Goal: Task Accomplishment & Management: Use online tool/utility

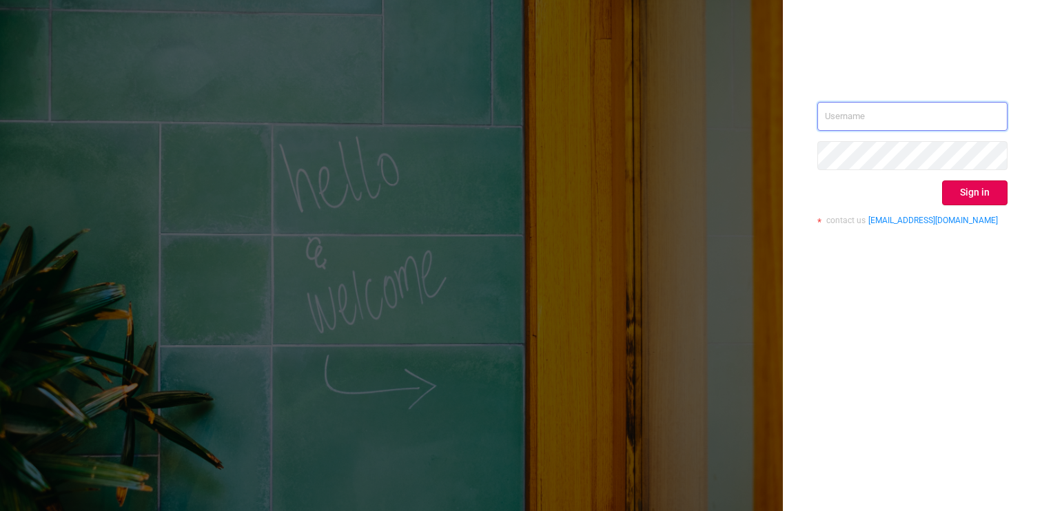
click at [844, 107] on input "text" at bounding box center [912, 116] width 190 height 29
type input "[PERSON_NAME][EMAIL_ADDRESS][DOMAIN_NAME]"
click at [1011, 181] on div "[PERSON_NAME][EMAIL_ADDRESS][DOMAIN_NAME] Sign in contact us [EMAIL_ADDRESS][DO…" at bounding box center [912, 255] width 259 height 511
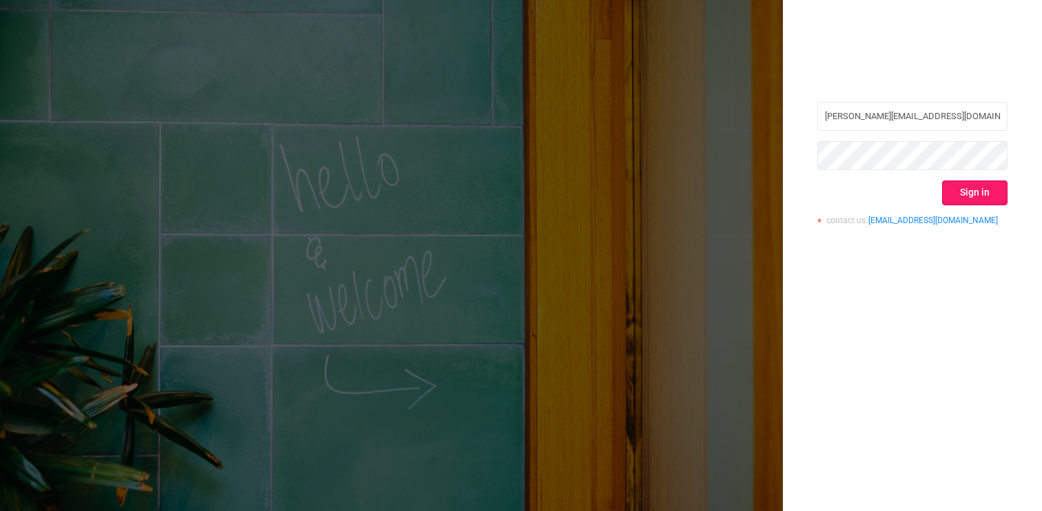
click at [981, 188] on button "Sign in" at bounding box center [974, 192] width 65 height 25
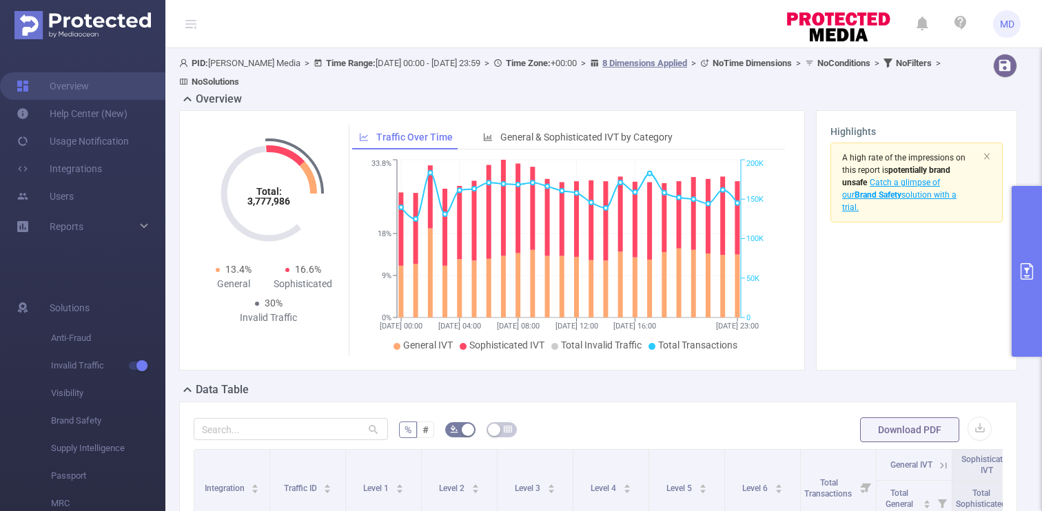
scroll to position [17, 0]
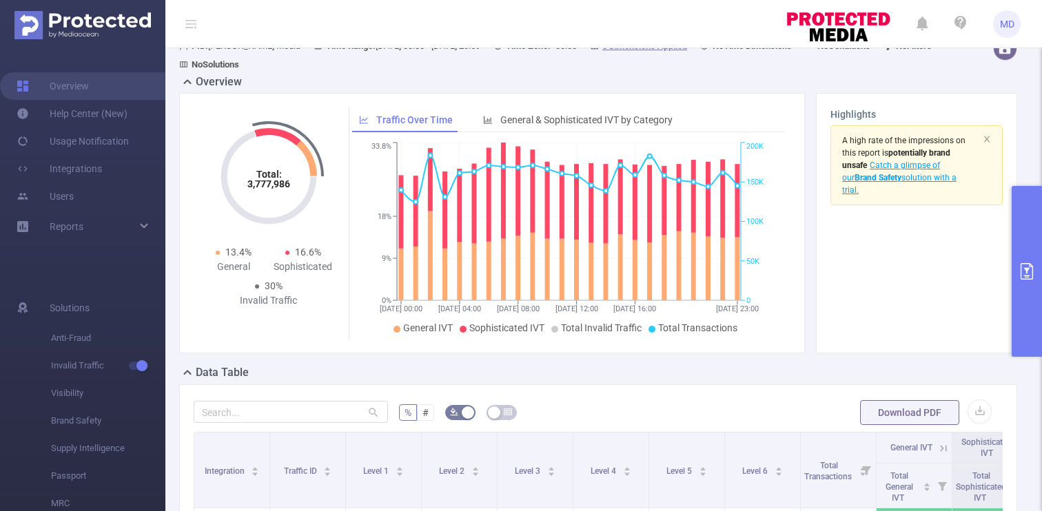
click at [1028, 278] on icon "primary" at bounding box center [1026, 271] width 12 height 17
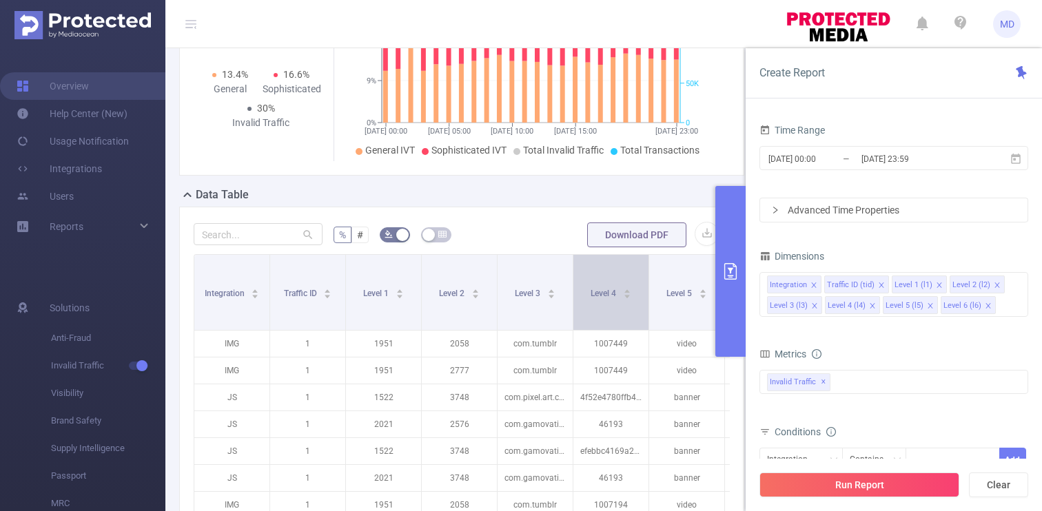
scroll to position [204, 0]
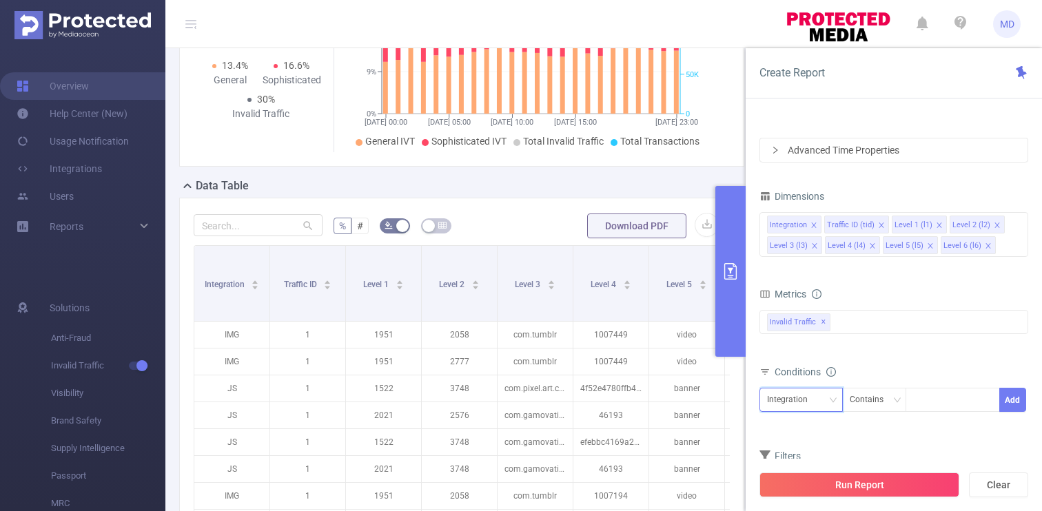
click at [809, 394] on div "Integration" at bounding box center [792, 400] width 50 height 23
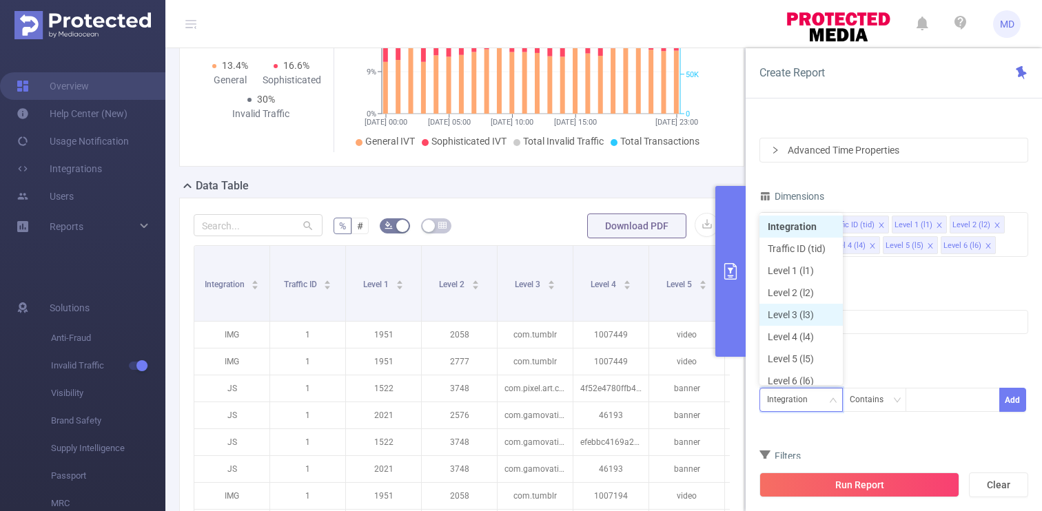
scroll to position [7, 0]
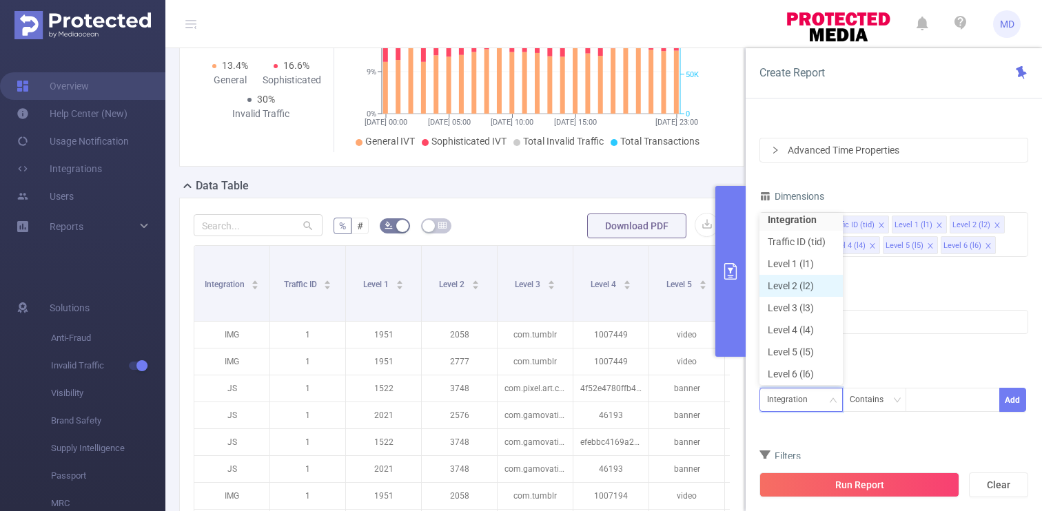
click at [806, 290] on li "Level 2 (l2)" at bounding box center [800, 286] width 83 height 22
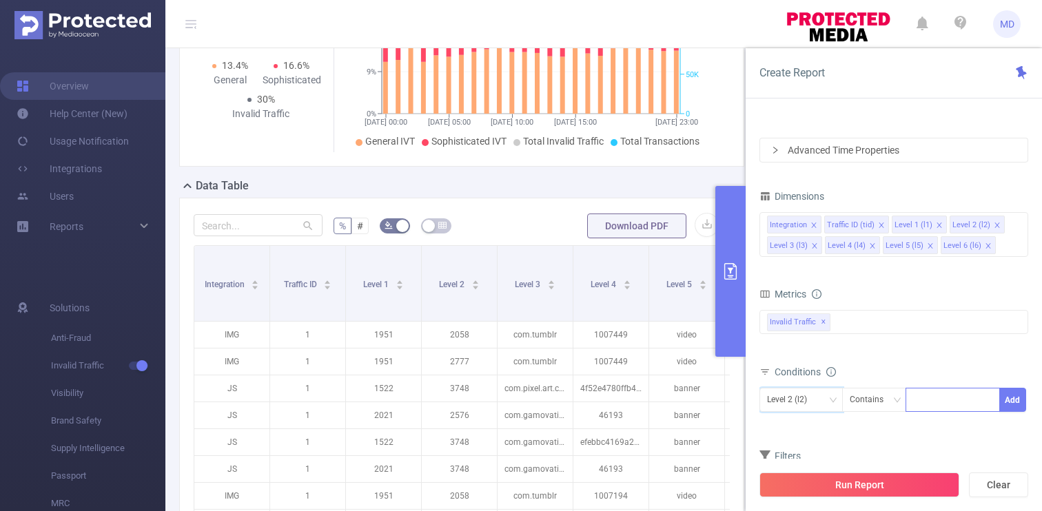
click at [938, 400] on div at bounding box center [952, 400] width 79 height 23
paste input "2512"
type input "2512"
click at [932, 432] on li "2512" at bounding box center [952, 428] width 94 height 22
click at [1017, 395] on button "Add" at bounding box center [1012, 400] width 27 height 24
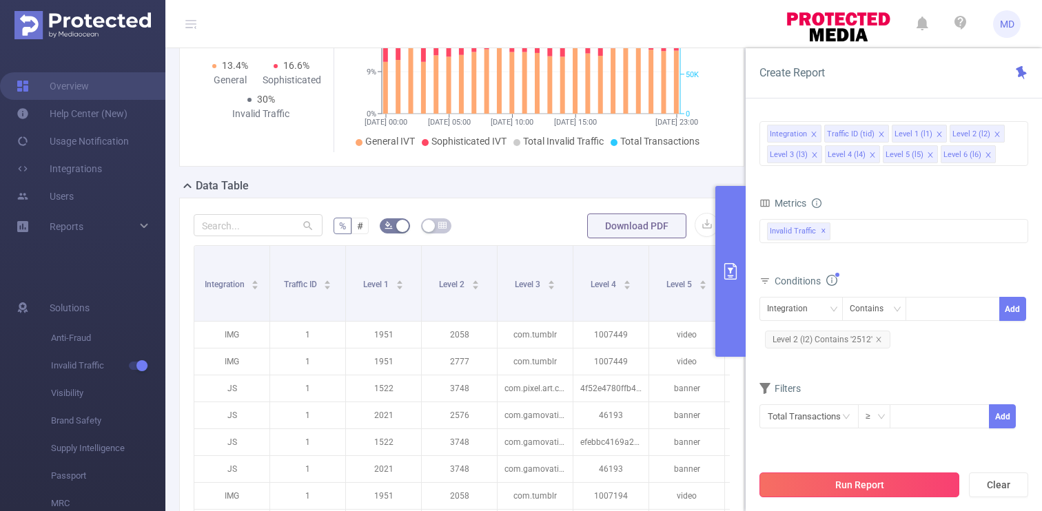
click at [911, 478] on button "Run Report" at bounding box center [859, 485] width 200 height 25
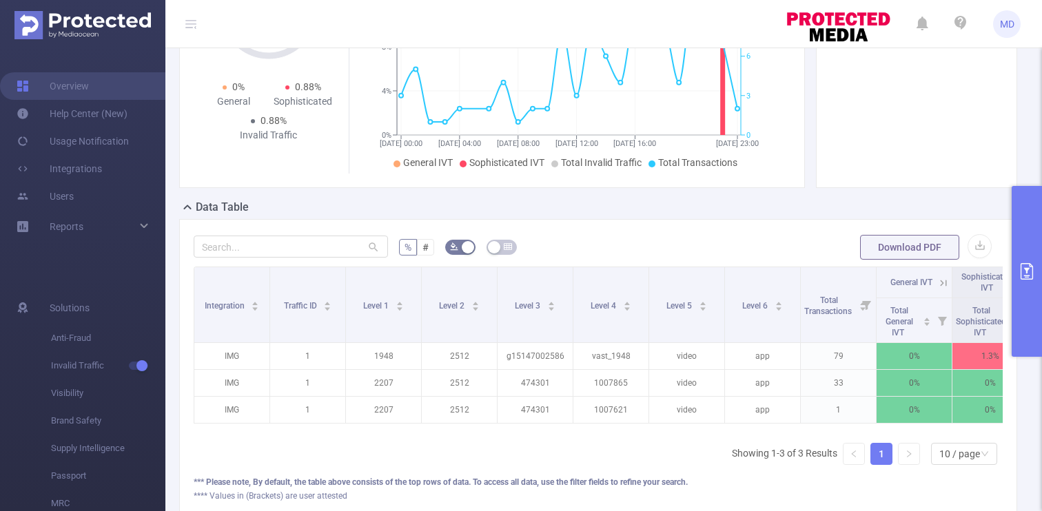
click at [630, 447] on div "Integration Traffic ID Level 1 Level 2 Level 3 Level 4 Level 5 Level 6 Total Tr…" at bounding box center [598, 371] width 809 height 209
click at [583, 455] on div "Integration Traffic ID Level 1 Level 2 Level 3 Level 4 Level 5 Level 6 Total Tr…" at bounding box center [598, 371] width 809 height 209
click at [1022, 307] on button "primary" at bounding box center [1026, 271] width 30 height 171
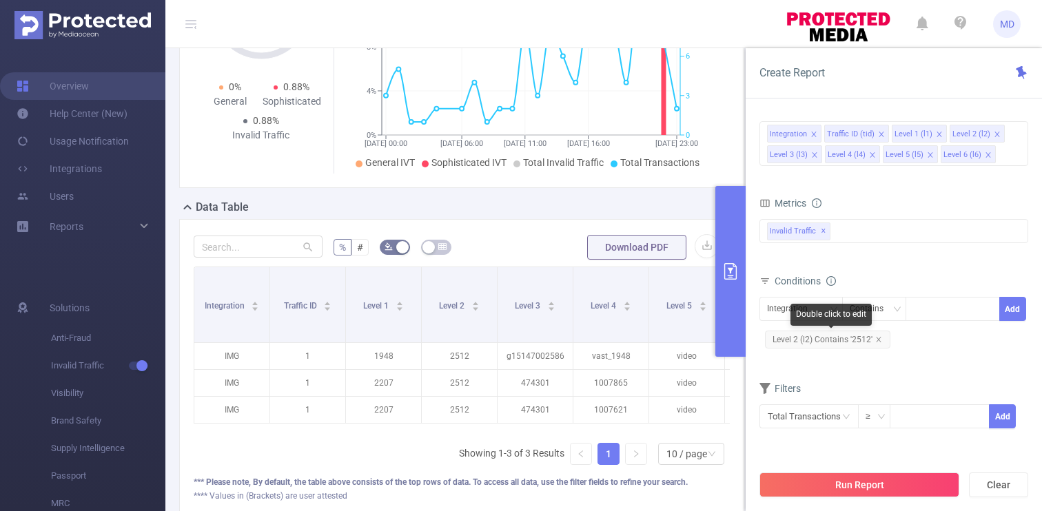
click at [812, 307] on div "Double click to edit" at bounding box center [830, 315] width 81 height 22
click at [762, 309] on div "Integration" at bounding box center [800, 309] width 83 height 24
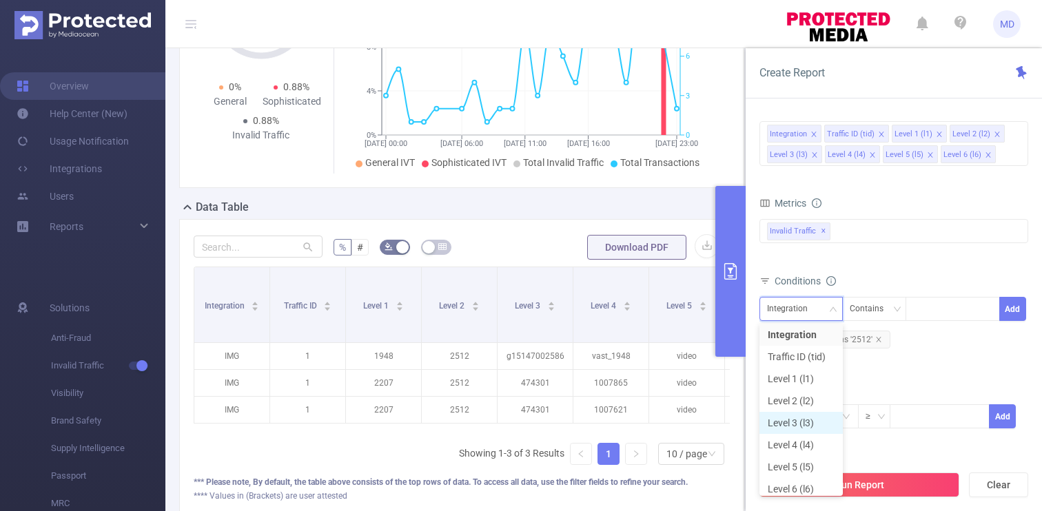
click at [805, 419] on li "Level 3 (l3)" at bounding box center [800, 423] width 83 height 22
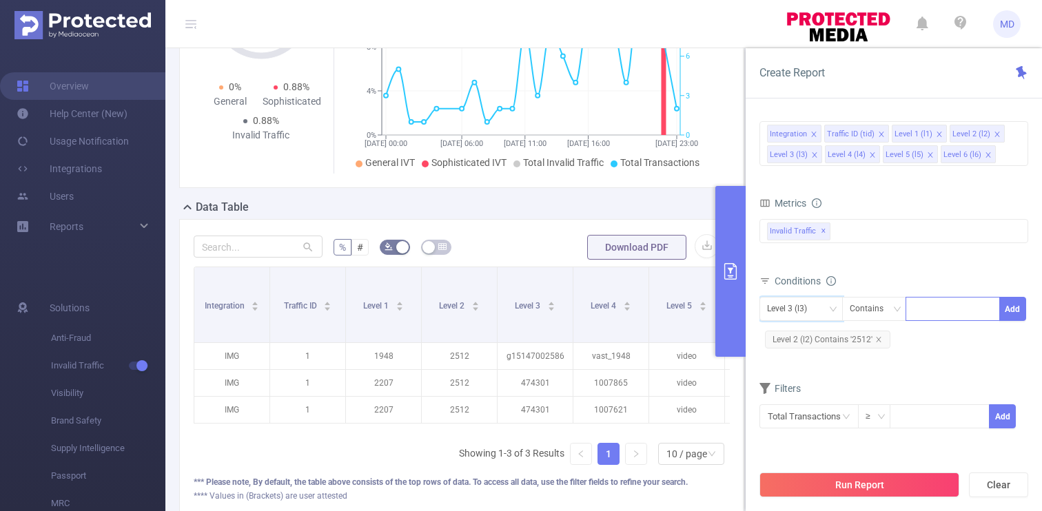
click at [920, 314] on div at bounding box center [952, 309] width 79 height 23
paste input "[DOMAIN_NAME]"
type input "[DOMAIN_NAME]"
click at [936, 329] on li "[DOMAIN_NAME]" at bounding box center [957, 338] width 104 height 22
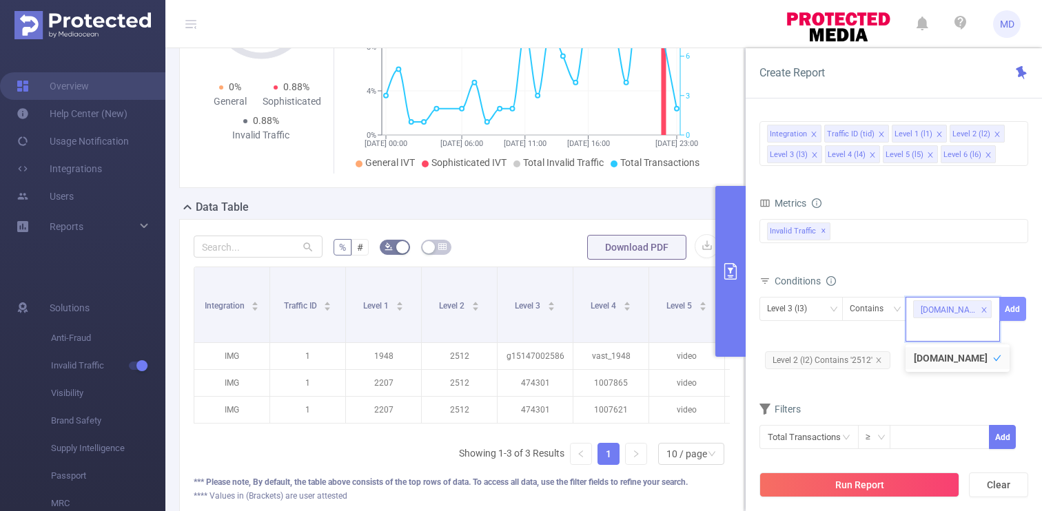
click at [1015, 304] on button "Add" at bounding box center [1012, 309] width 27 height 24
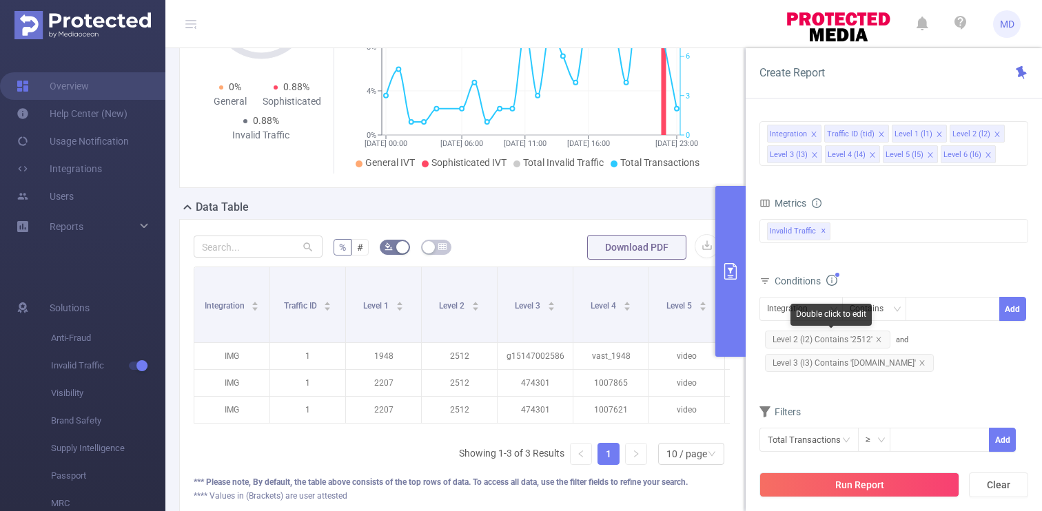
click at [882, 338] on span "Level 2 (l2) Contains '2512'" at bounding box center [827, 340] width 125 height 18
click at [879, 337] on icon "icon: close" at bounding box center [878, 339] width 7 height 7
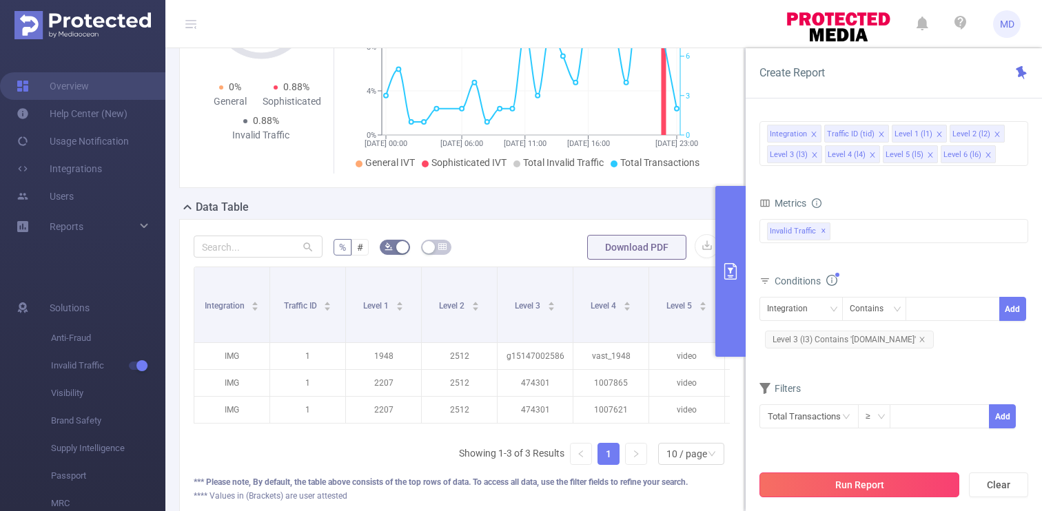
click at [901, 497] on button "Run Report" at bounding box center [859, 485] width 200 height 25
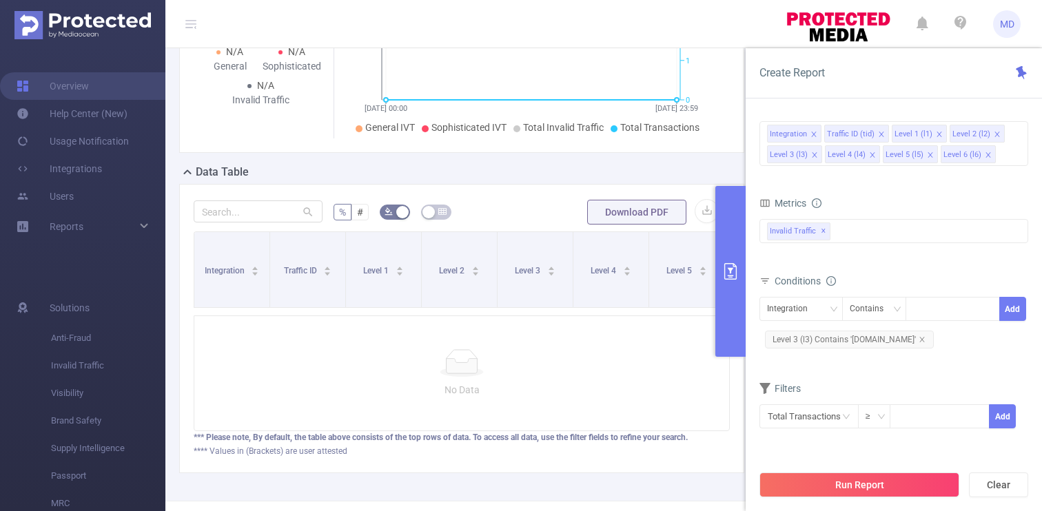
scroll to position [227, 0]
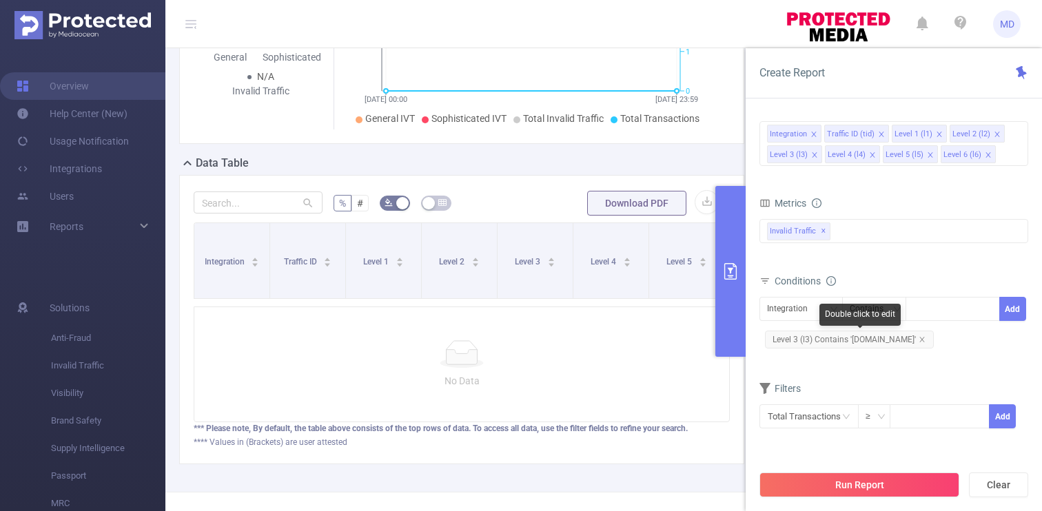
drag, startPoint x: 937, startPoint y: 335, endPoint x: 903, endPoint y: 327, distance: 34.8
click at [933, 335] on span "Level 3 (l3) Contains '[DOMAIN_NAME]'" at bounding box center [849, 340] width 169 height 18
click at [925, 338] on icon "icon: close" at bounding box center [921, 339] width 7 height 7
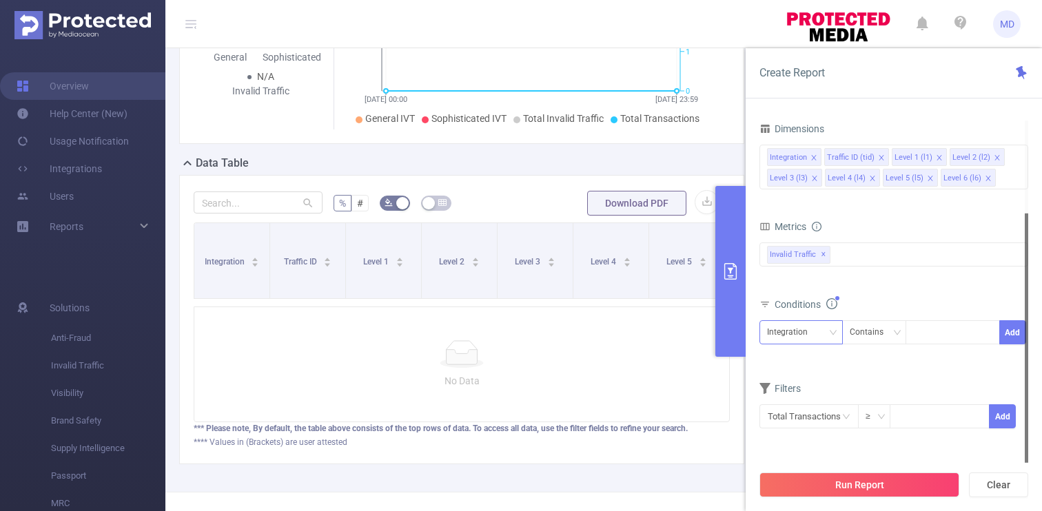
click at [811, 318] on div "Integration Contains Add" at bounding box center [893, 337] width 269 height 39
click at [814, 332] on div "Integration" at bounding box center [792, 332] width 50 height 23
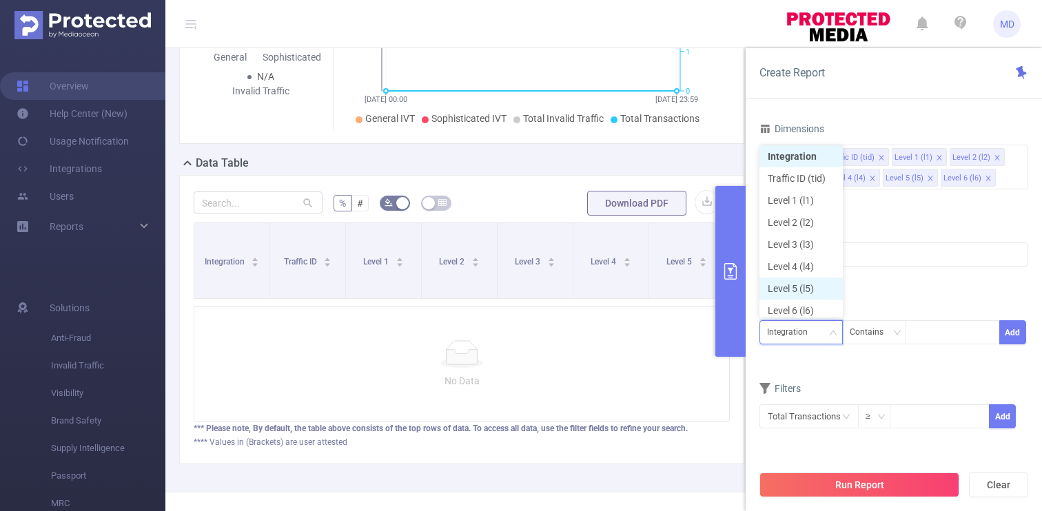
scroll to position [7, 0]
click at [800, 239] on li "Level 3 (l3)" at bounding box center [800, 240] width 83 height 22
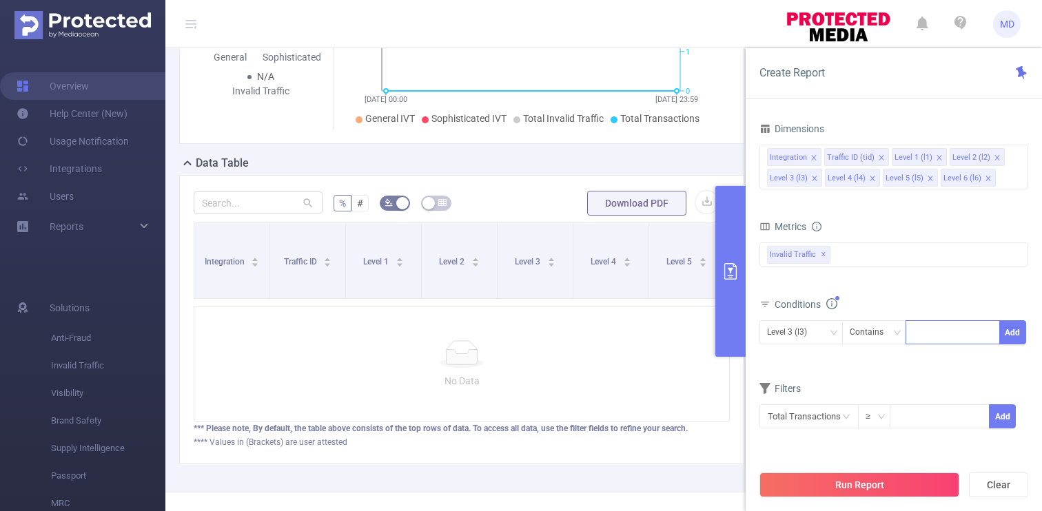
click at [950, 335] on div at bounding box center [952, 332] width 79 height 23
paste input "com.pingvigames.match.pairs.puzzle"
type input "com.pingvigames.match.pairs.puzzle"
click at [953, 361] on li "com.pingvigames.match.pairs.puzzle" at bounding box center [1000, 361] width 191 height 22
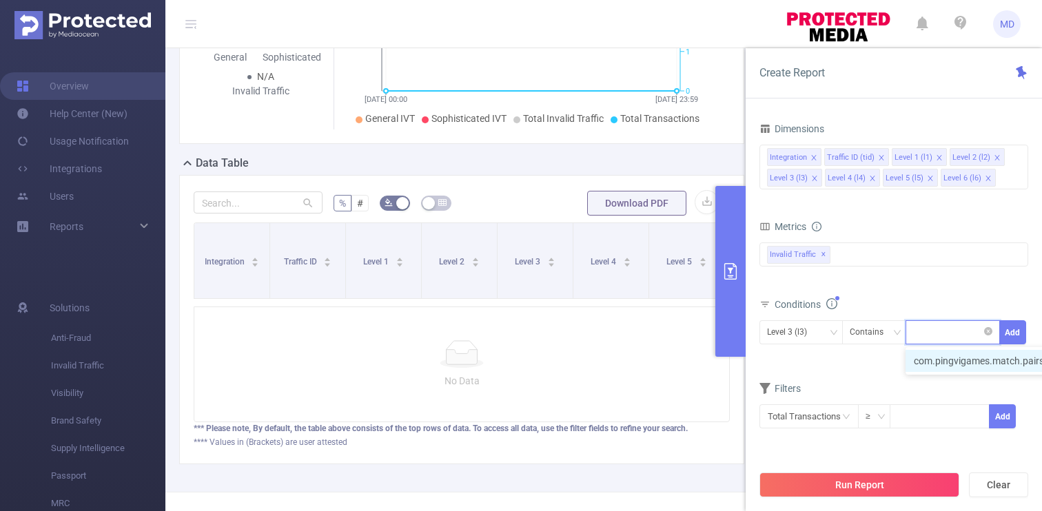
scroll to position [0, 0]
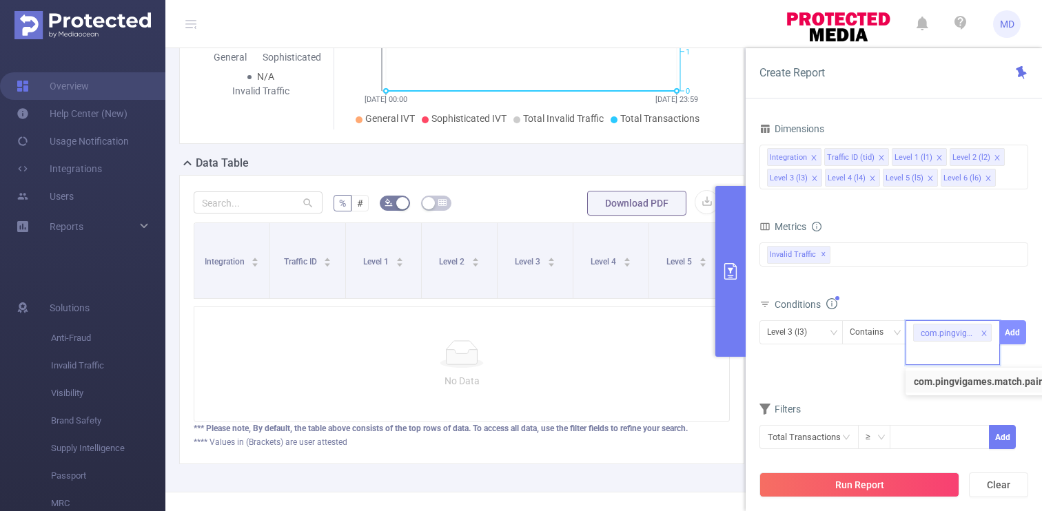
click at [1011, 340] on button "Add" at bounding box center [1012, 332] width 27 height 24
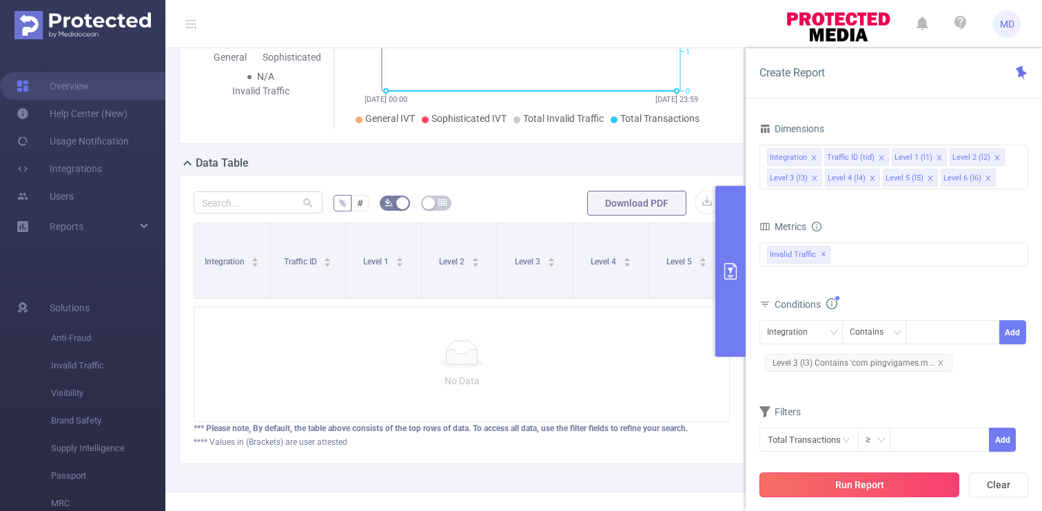
click at [878, 481] on button "Run Report" at bounding box center [859, 485] width 200 height 25
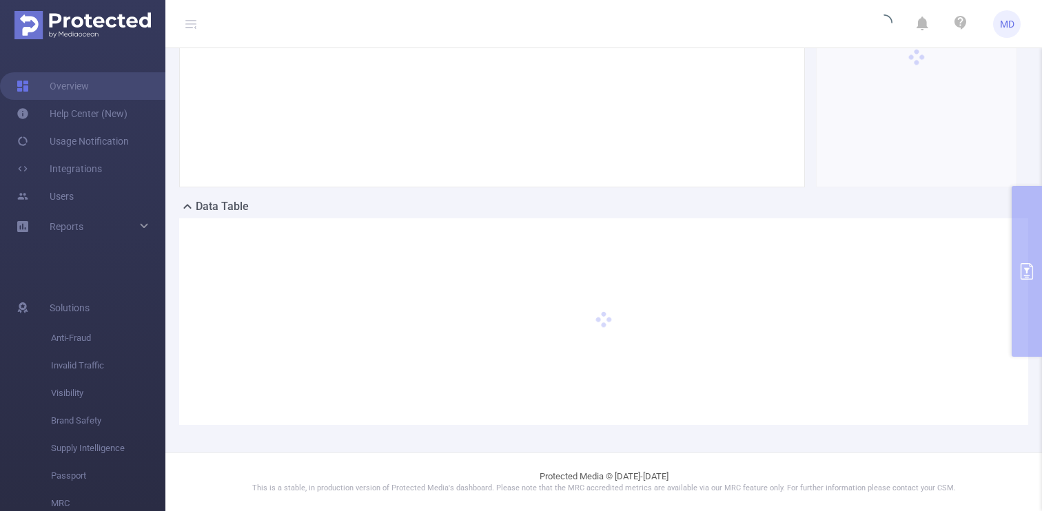
scroll to position [183, 0]
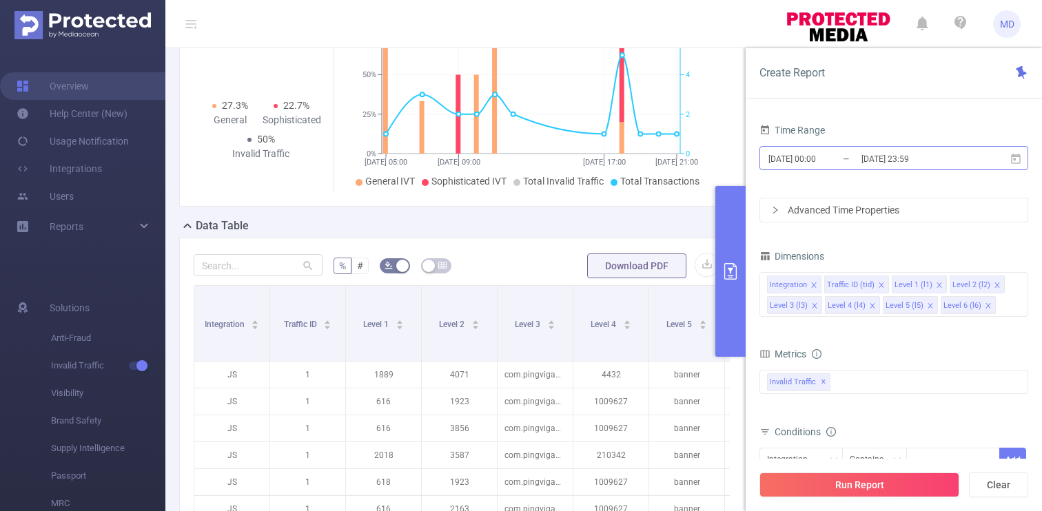
click at [860, 158] on input "[DATE] 23:59" at bounding box center [916, 158] width 112 height 19
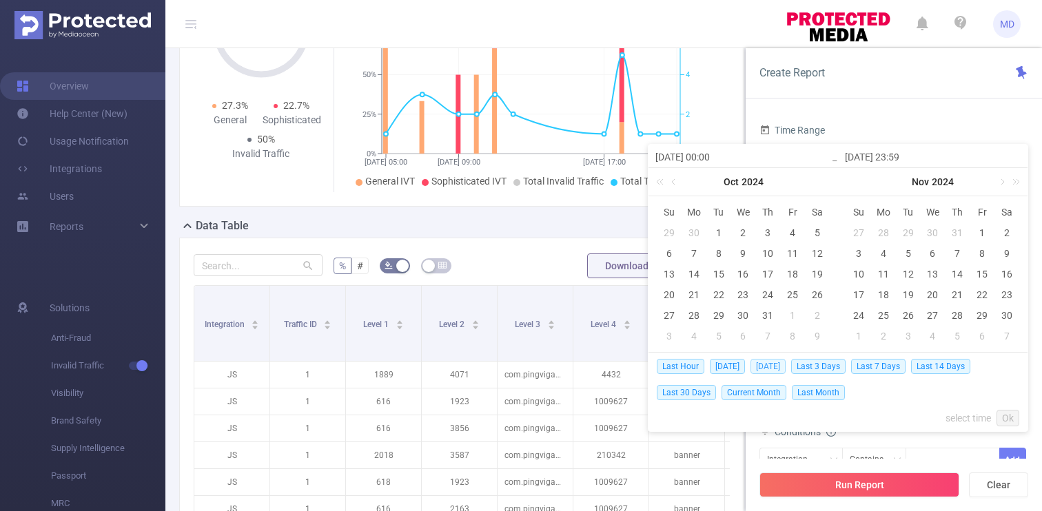
click at [765, 371] on span "[DATE]" at bounding box center [767, 366] width 35 height 15
type input "[DATE] 00:00"
type input "[DATE] 23:59"
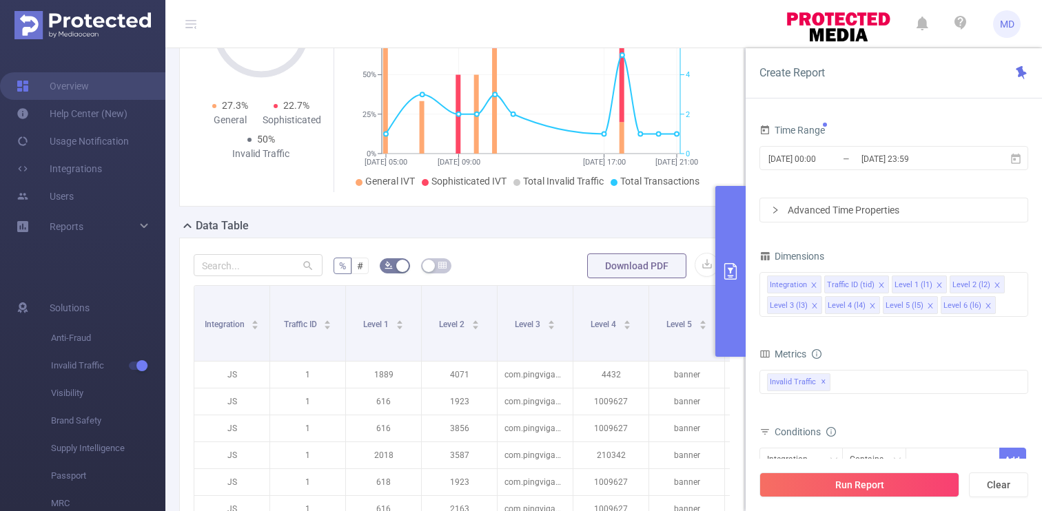
click at [772, 363] on div "Metrics" at bounding box center [893, 355] width 269 height 23
click at [852, 473] on button "Run Report" at bounding box center [859, 485] width 200 height 25
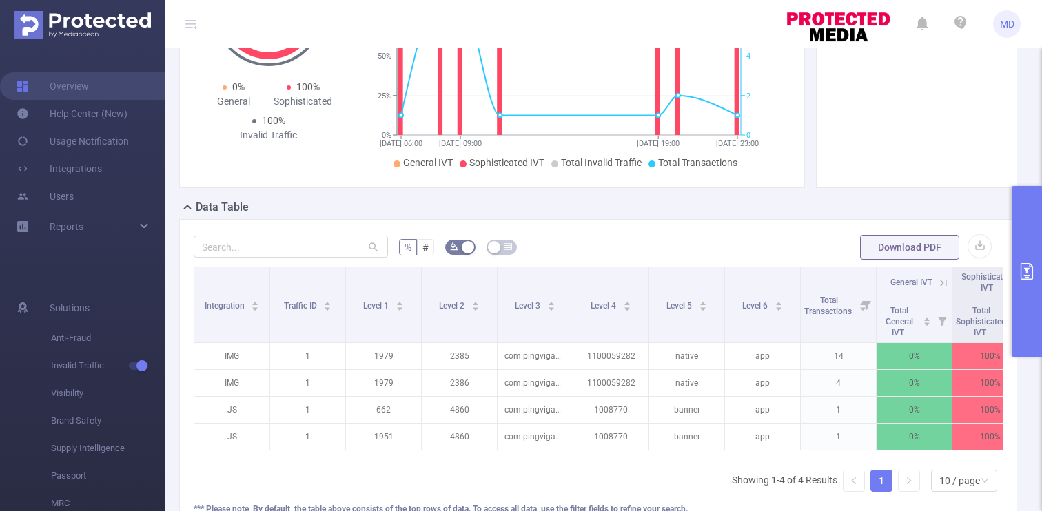
drag, startPoint x: 687, startPoint y: 468, endPoint x: 1017, endPoint y: 458, distance: 330.1
click at [1017, 458] on div "% # Download PDF Integration Traffic ID Level 1 Level 2 Level 3 Level 4 Level 5…" at bounding box center [598, 382] width 849 height 326
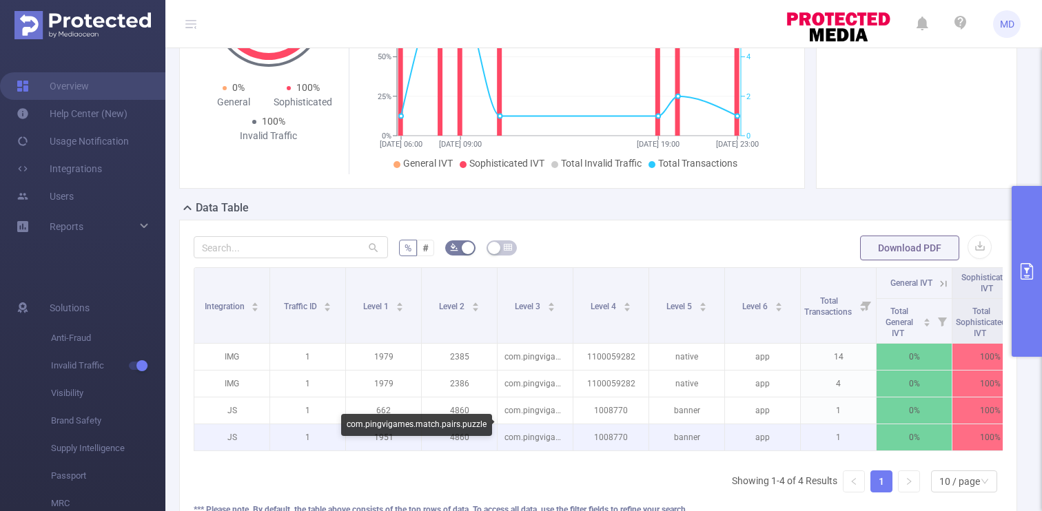
scroll to position [191, 0]
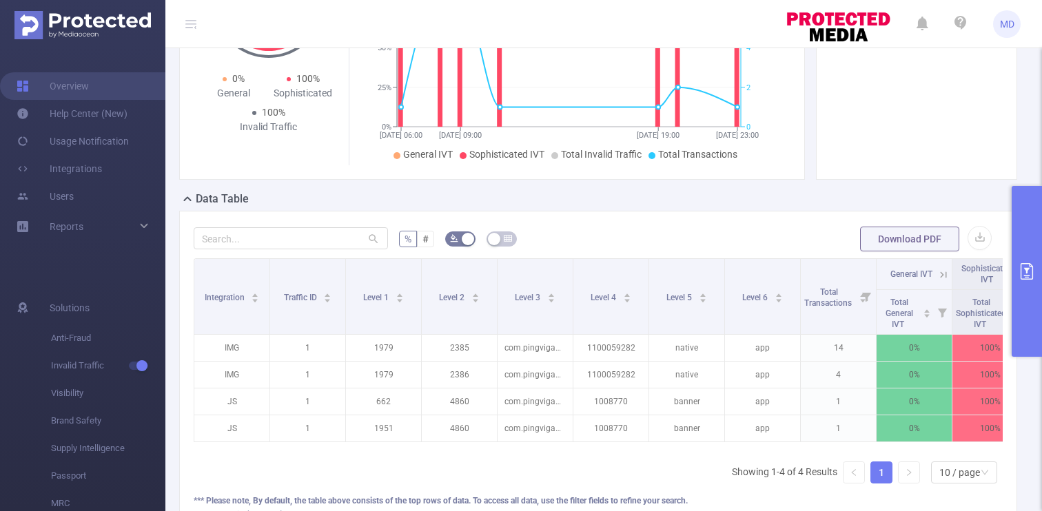
click at [541, 458] on div "Integration Traffic ID Level 1 Level 2 Level 3 Level 4 Level 5 Level 6 Total Tr…" at bounding box center [598, 376] width 809 height 236
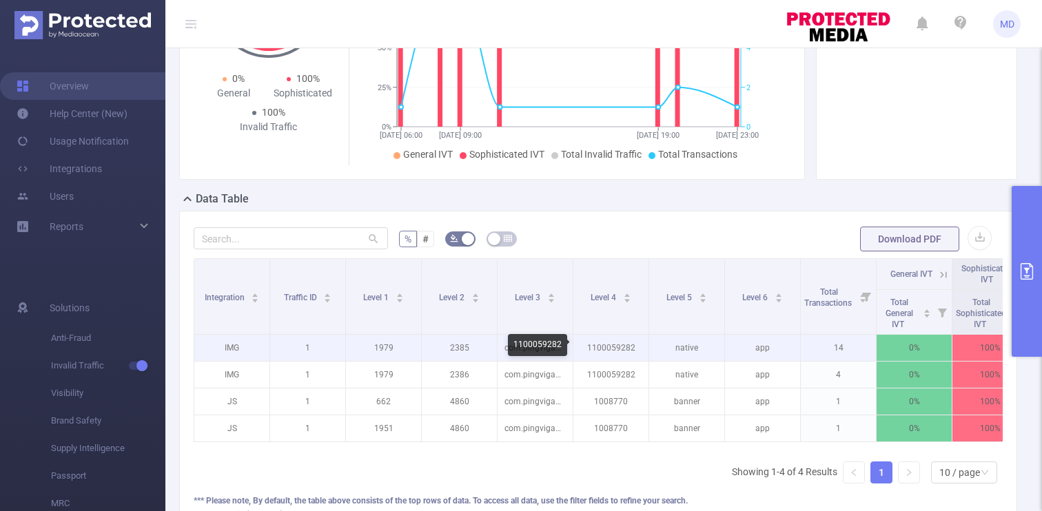
click at [625, 345] on p "1100059282" at bounding box center [610, 348] width 75 height 26
copy p "1100059282"
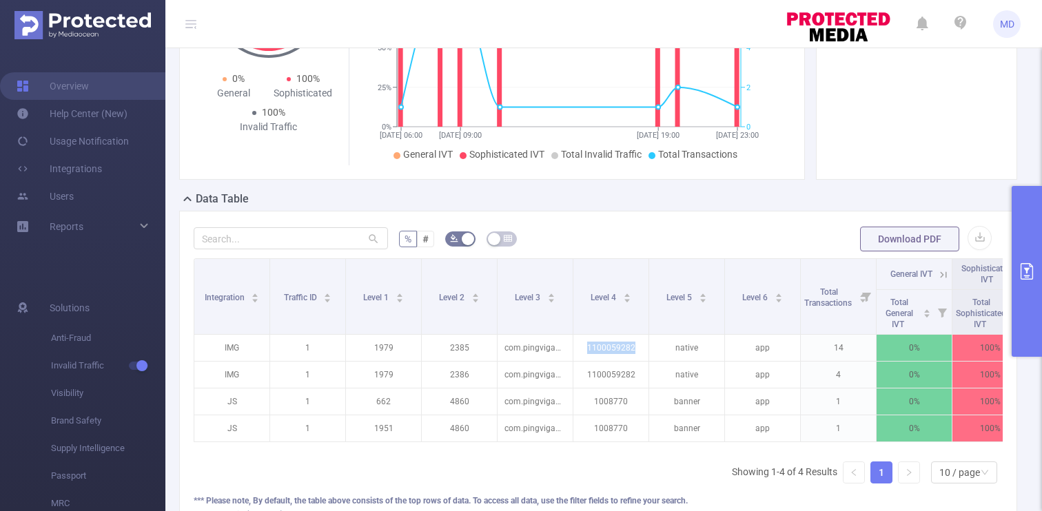
click at [1032, 251] on button "primary" at bounding box center [1026, 271] width 30 height 171
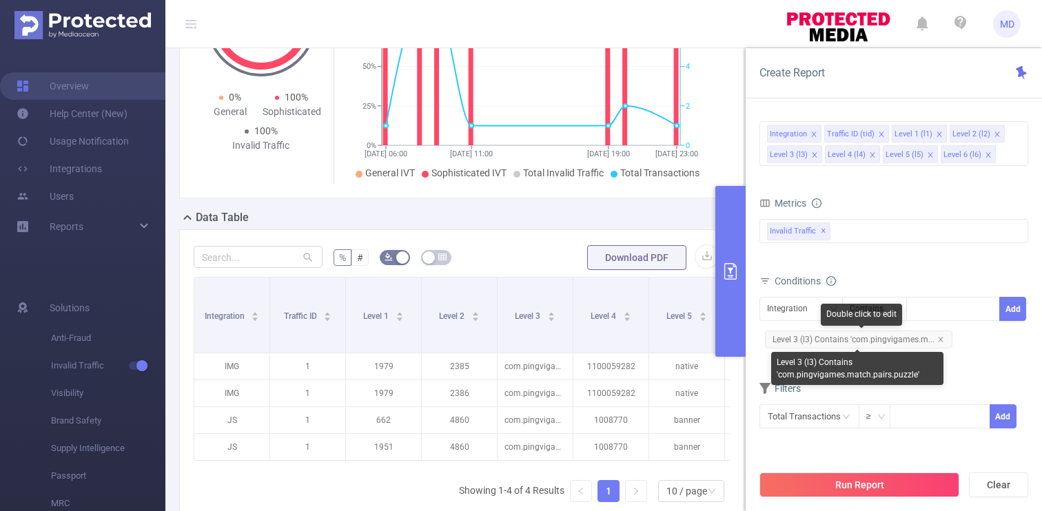
click at [933, 339] on span "Level 3 (l3) Contains 'com.pingvigames.m..." at bounding box center [858, 340] width 187 height 18
click at [937, 339] on icon "icon: close" at bounding box center [940, 339] width 7 height 7
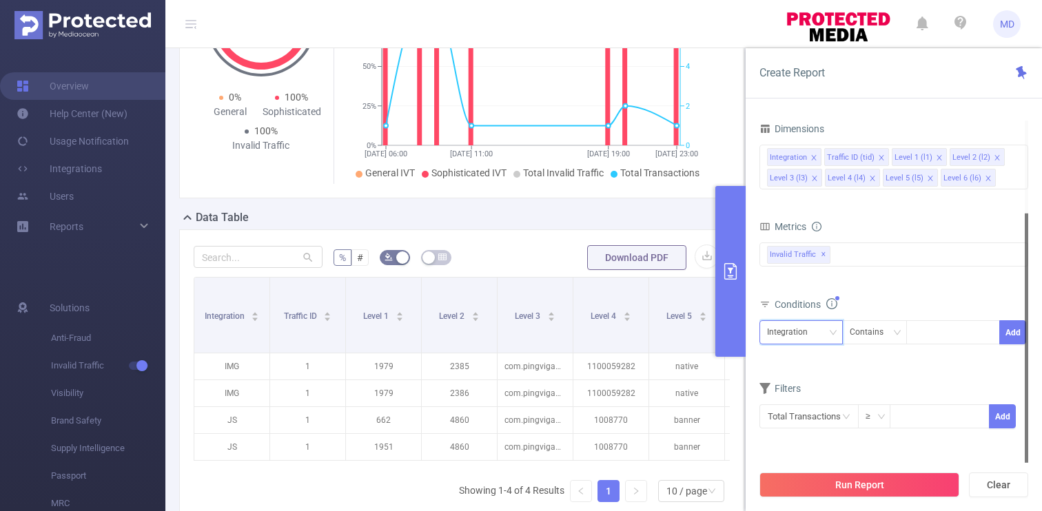
click at [814, 324] on div "Integration" at bounding box center [792, 332] width 50 height 23
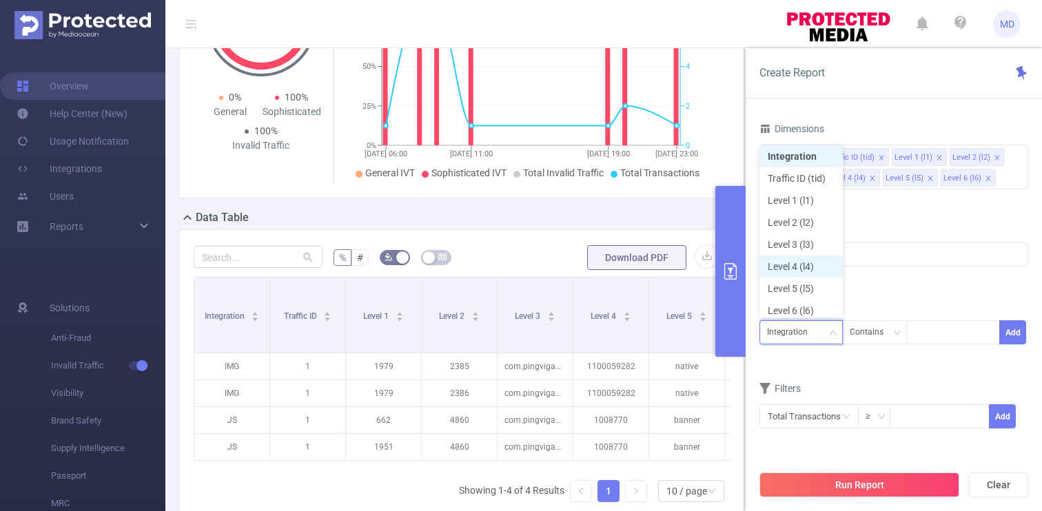
scroll to position [7, 0]
drag, startPoint x: 809, startPoint y: 236, endPoint x: 824, endPoint y: 256, distance: 24.7
click at [809, 236] on li "Level 3 (l3)" at bounding box center [800, 240] width 83 height 22
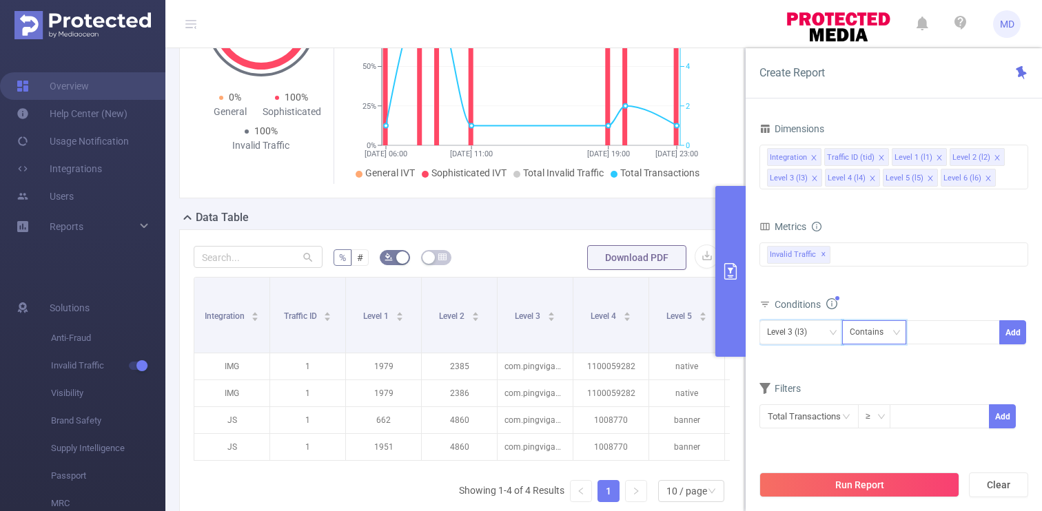
click at [904, 323] on div "Contains" at bounding box center [874, 332] width 65 height 24
click at [940, 337] on div at bounding box center [952, 332] width 79 height 23
paste input "[DOMAIN_NAME]"
type input "[DOMAIN_NAME]"
click at [944, 349] on ul "[DOMAIN_NAME]" at bounding box center [957, 361] width 104 height 28
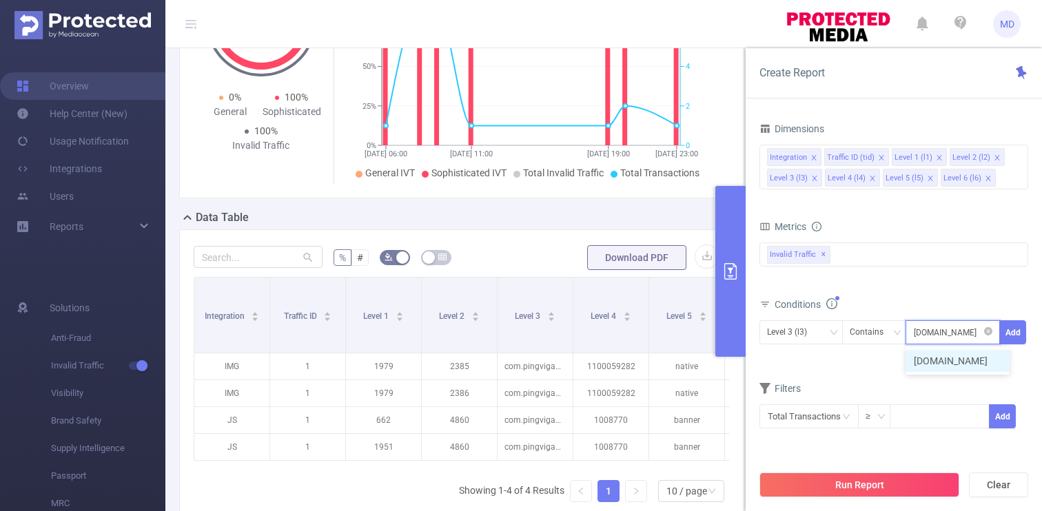
click at [984, 355] on li "[DOMAIN_NAME]" at bounding box center [957, 361] width 104 height 22
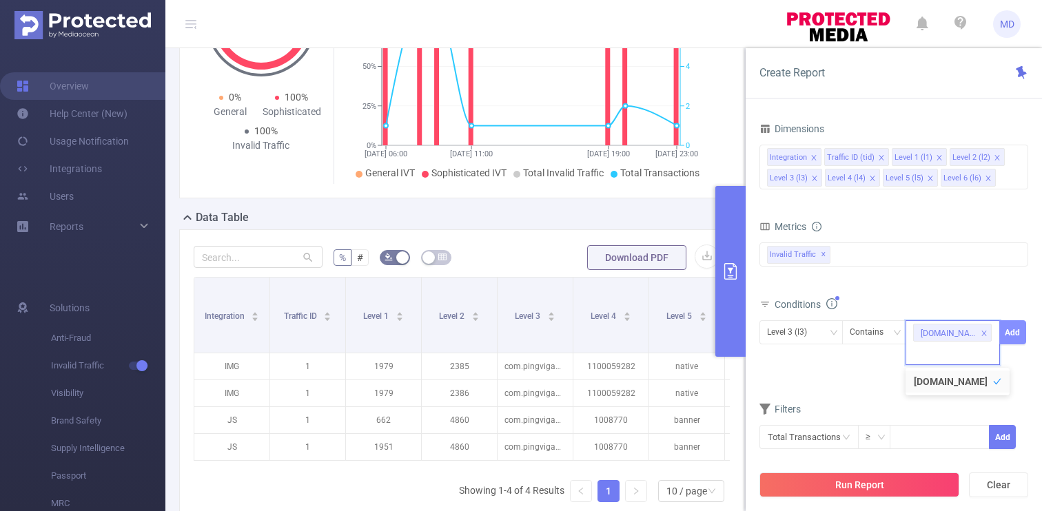
click at [1004, 336] on button "Add" at bounding box center [1012, 332] width 27 height 24
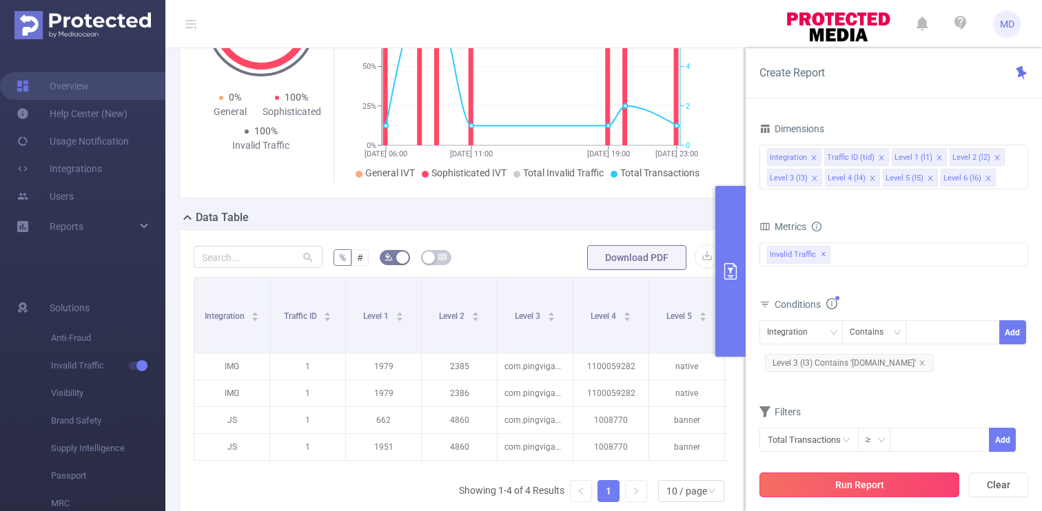
click at [920, 473] on button "Run Report" at bounding box center [859, 485] width 200 height 25
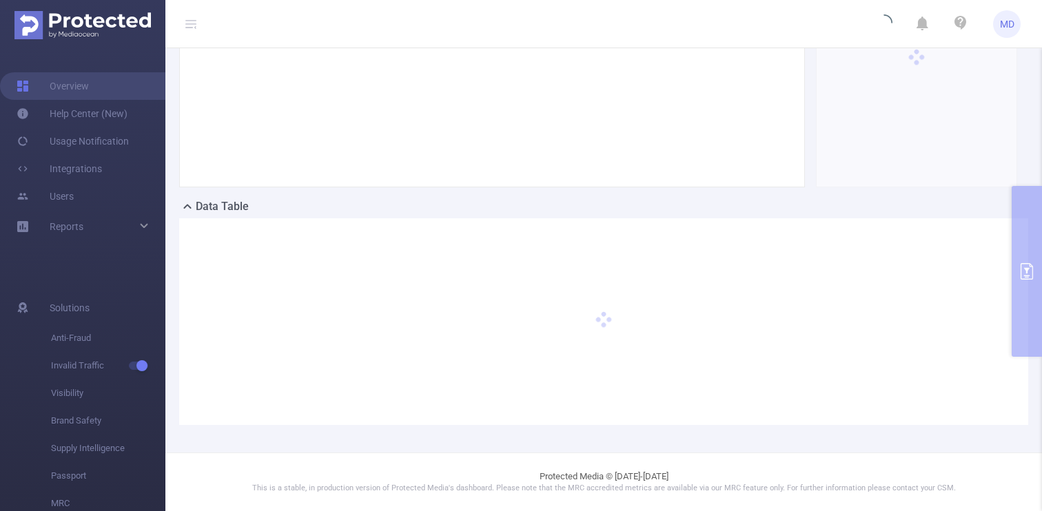
scroll to position [183, 0]
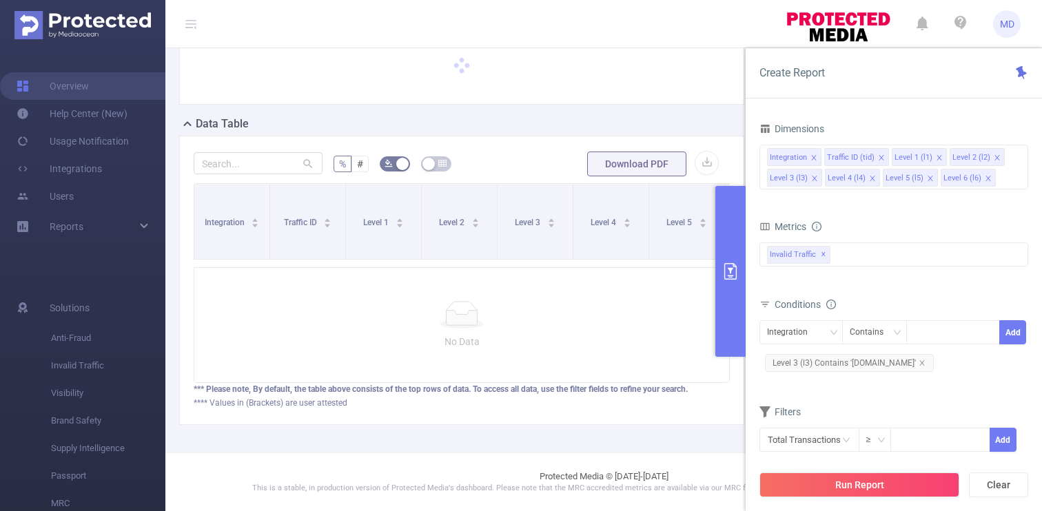
scroll to position [98, 0]
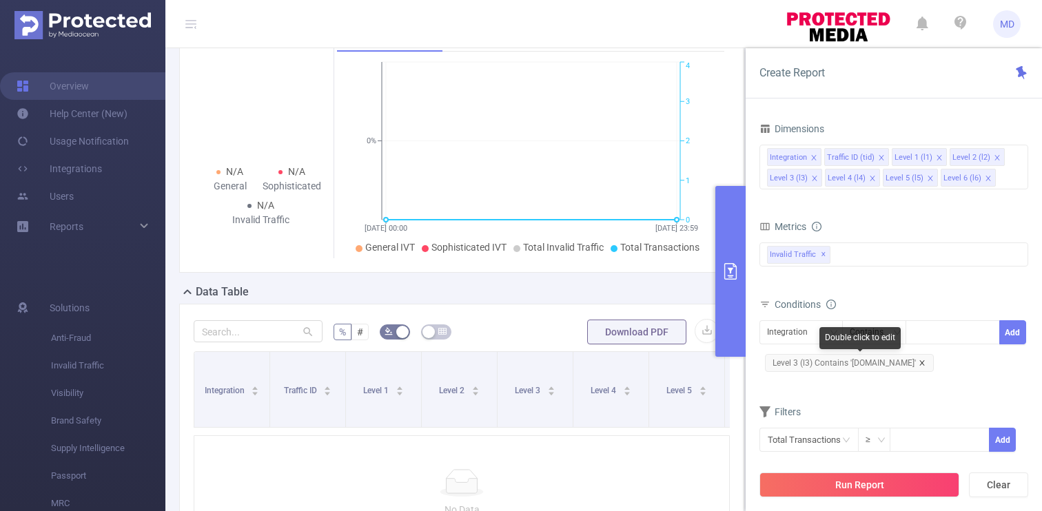
click at [925, 360] on icon "icon: close" at bounding box center [921, 363] width 7 height 7
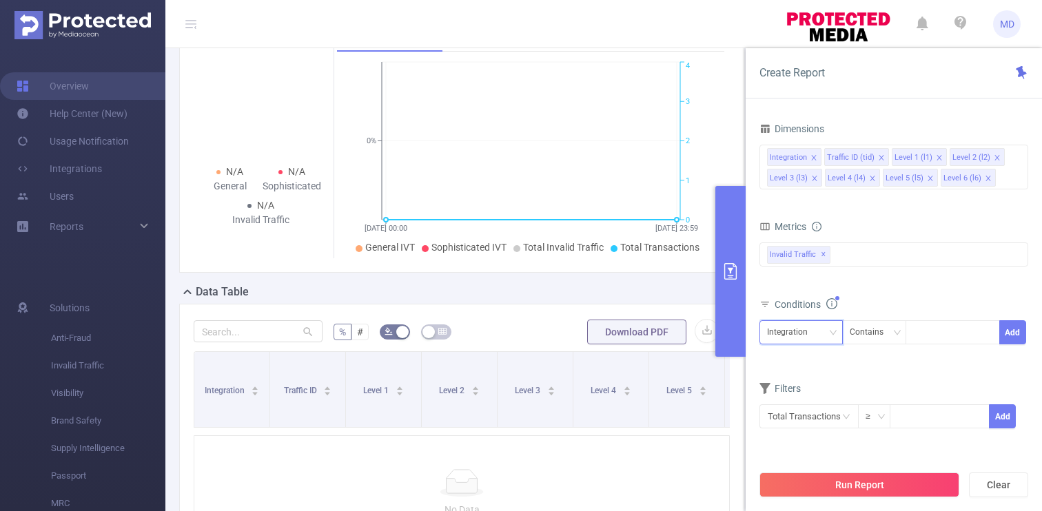
click at [787, 331] on div "Integration" at bounding box center [792, 332] width 50 height 23
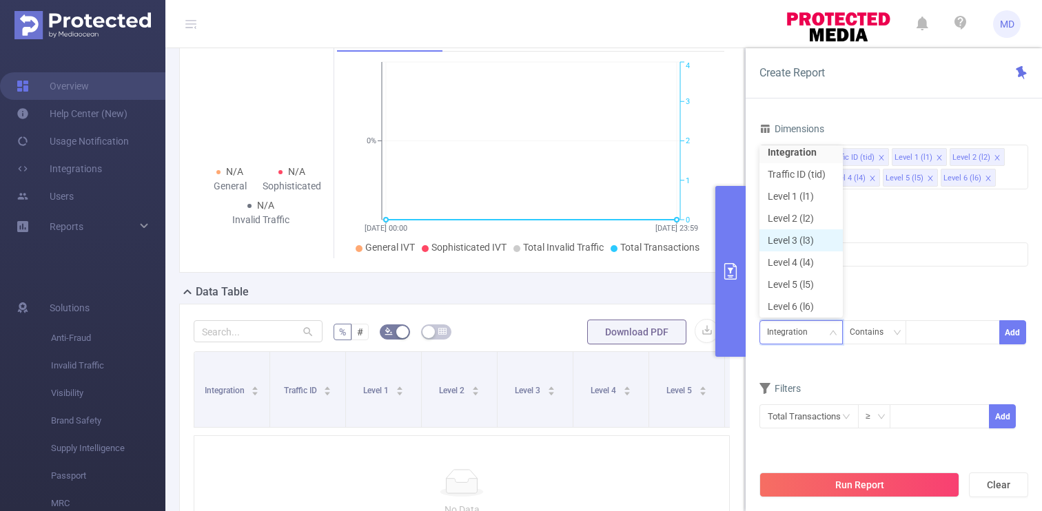
click at [801, 237] on li "Level 3 (l3)" at bounding box center [800, 240] width 83 height 22
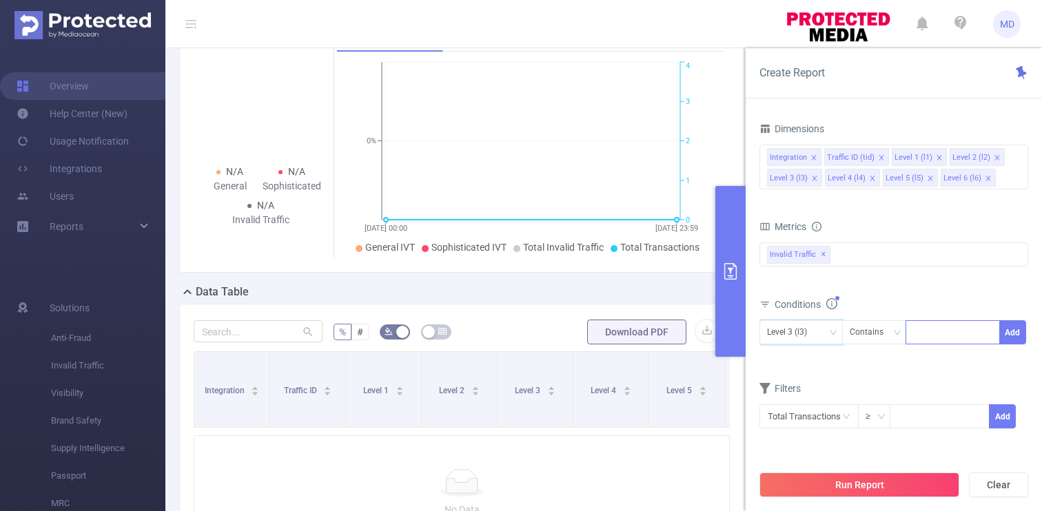
click at [918, 335] on input at bounding box center [916, 333] width 6 height 18
paste input "in.playsimple.wordsearch"
type input "in.playsimple.wordsearch"
drag, startPoint x: 929, startPoint y: 354, endPoint x: 940, endPoint y: 353, distance: 11.0
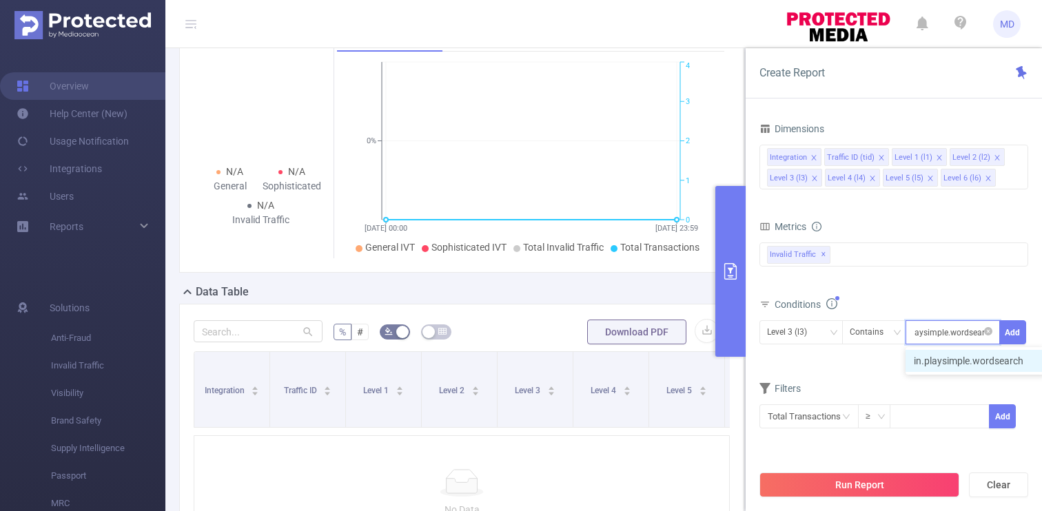
click at [933, 357] on li "in.playsimple.wordsearch" at bounding box center [975, 361] width 140 height 22
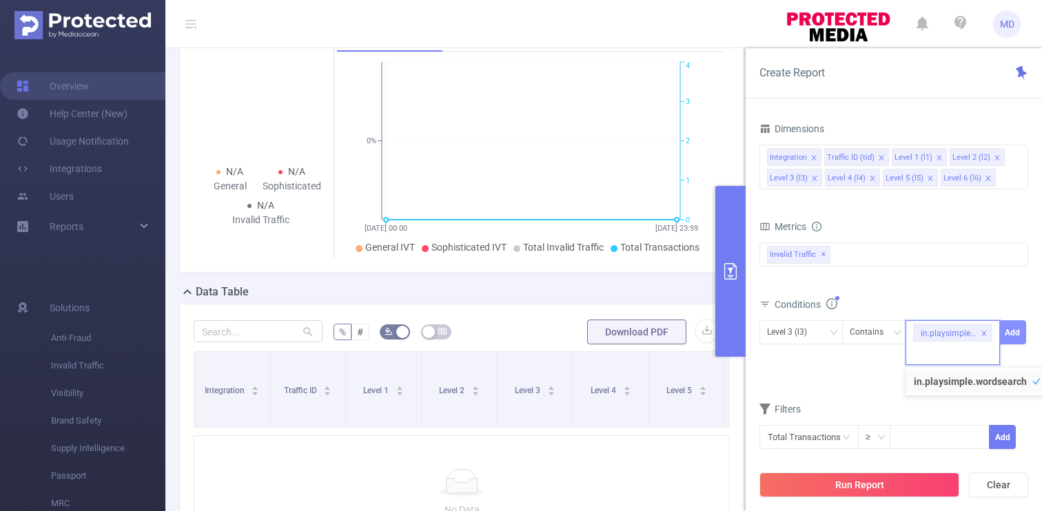
drag, startPoint x: 1017, startPoint y: 328, endPoint x: 1015, endPoint y: 343, distance: 15.4
click at [1018, 329] on button "Add" at bounding box center [1012, 332] width 27 height 24
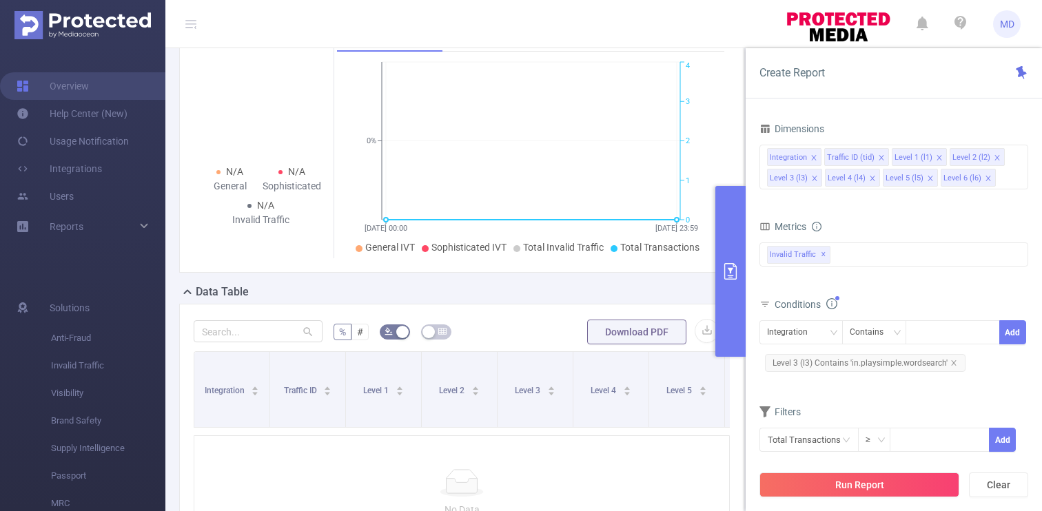
click at [880, 499] on div "Run Report Clear" at bounding box center [893, 485] width 296 height 52
click at [885, 482] on button "Run Report" at bounding box center [859, 485] width 200 height 25
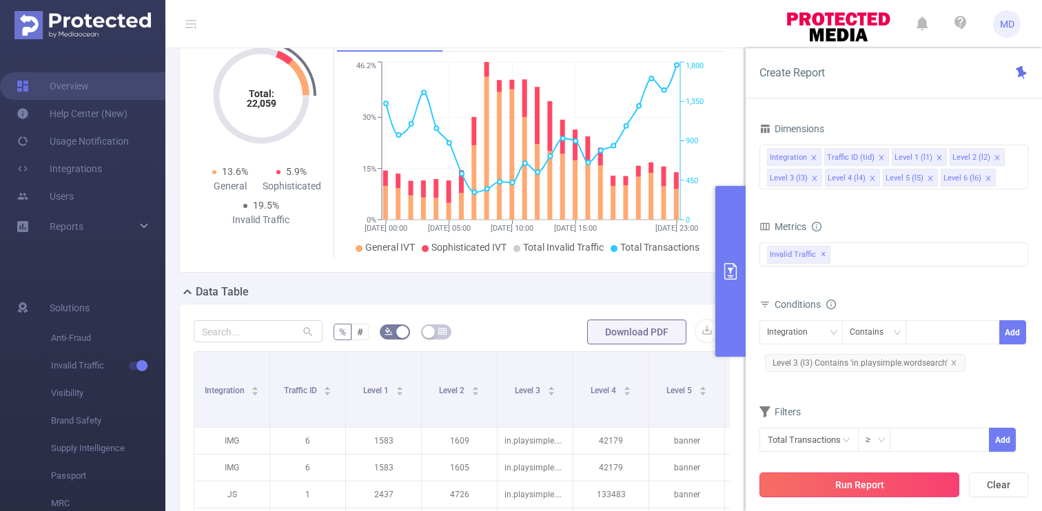
click at [885, 482] on button "Run Report" at bounding box center [859, 485] width 200 height 25
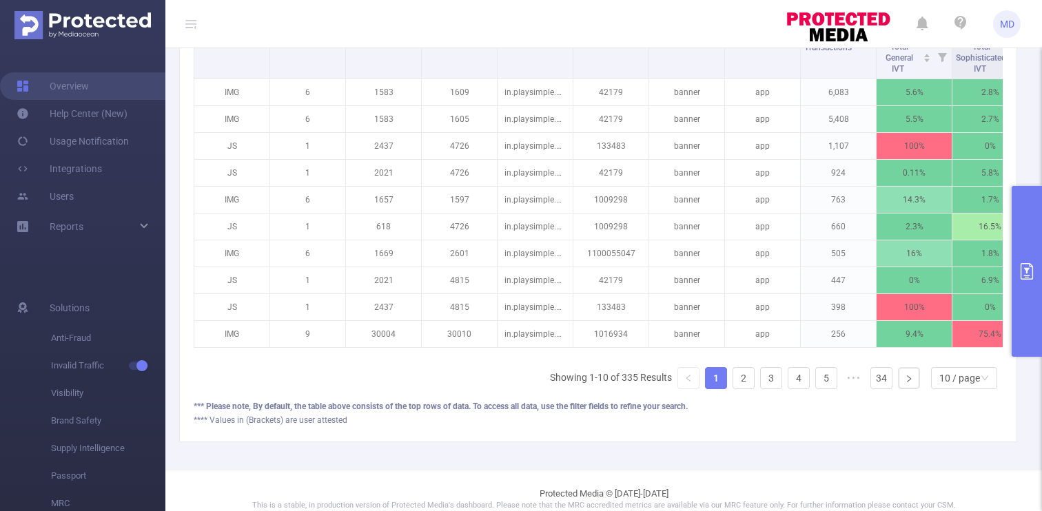
scroll to position [391, 0]
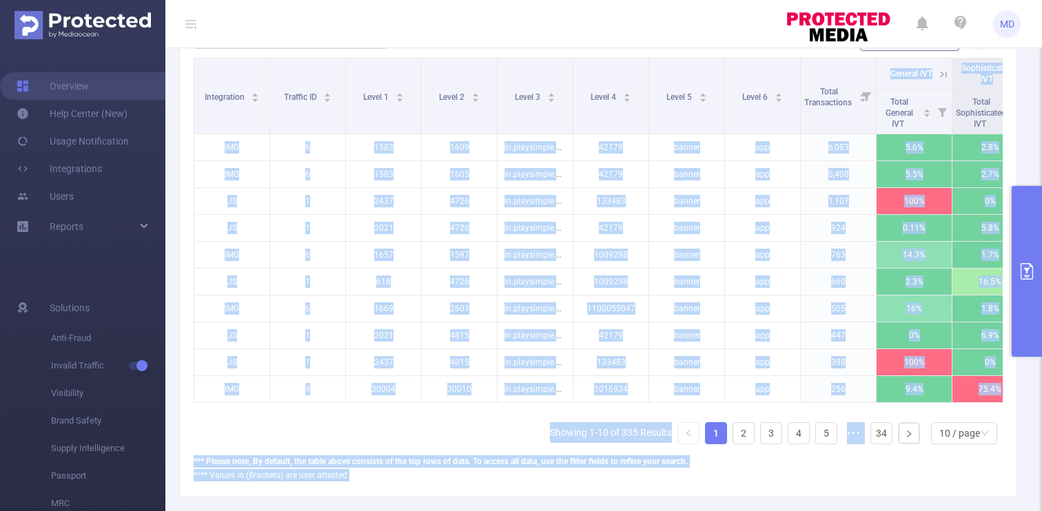
drag, startPoint x: 944, startPoint y: 415, endPoint x: 1040, endPoint y: 413, distance: 95.8
click at [1041, 416] on section "PID: [PERSON_NAME] Media > Time Range: [DATE] 00:00 - [DATE] 23:59 > Time Zone:…" at bounding box center [603, 91] width 876 height 868
click at [969, 118] on span "Total Sophisticated IVT" at bounding box center [980, 112] width 50 height 36
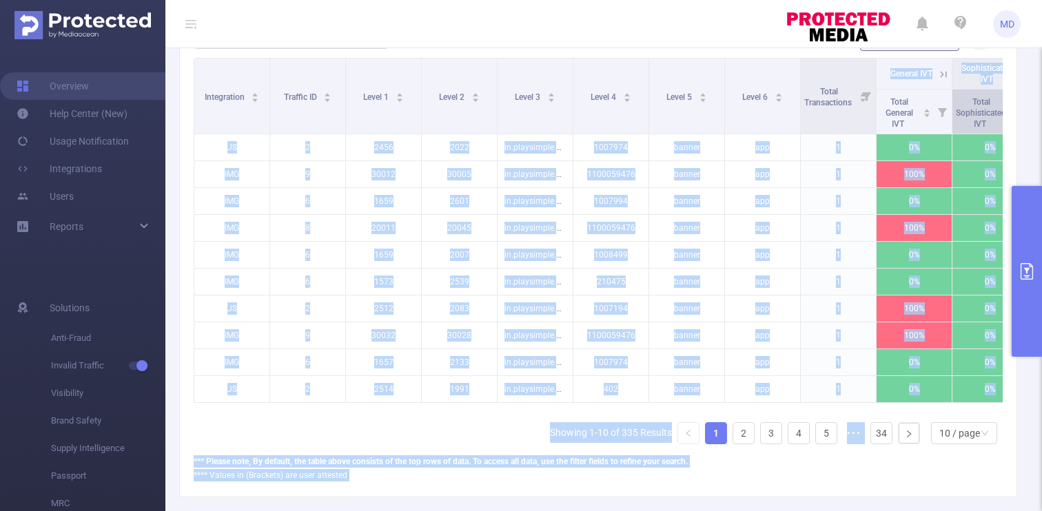
click at [969, 119] on span "Total Sophisticated IVT" at bounding box center [980, 112] width 50 height 36
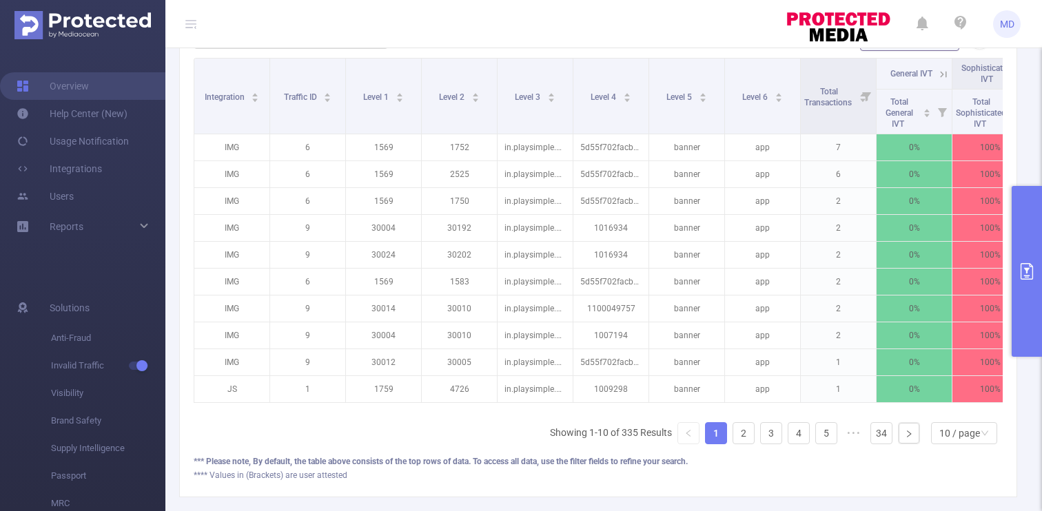
click at [817, 415] on div "Integration Traffic ID Level 1 Level 2 Level 3 Level 4 Level 5 Level 6 Total Tr…" at bounding box center [598, 256] width 809 height 397
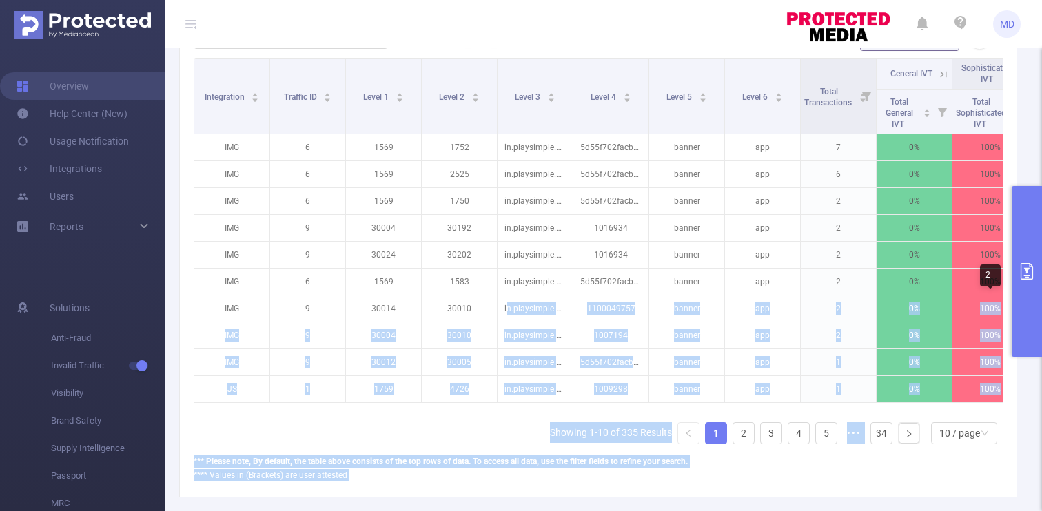
scroll to position [0, 104]
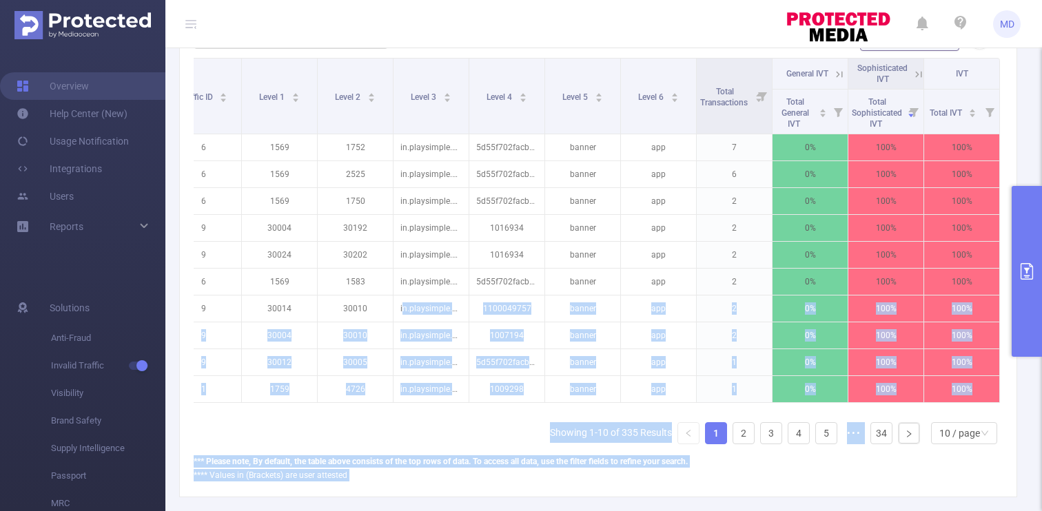
drag, startPoint x: 507, startPoint y: 304, endPoint x: 1014, endPoint y: 317, distance: 507.1
click at [1014, 317] on section "PID: [PERSON_NAME] Media > Time Range: [DATE] 00:00 - [DATE] 23:59 > Time Zone:…" at bounding box center [603, 91] width 876 height 868
click at [836, 464] on div "*** Please note, By default, the table above consists of the top rows of data. …" at bounding box center [598, 461] width 809 height 12
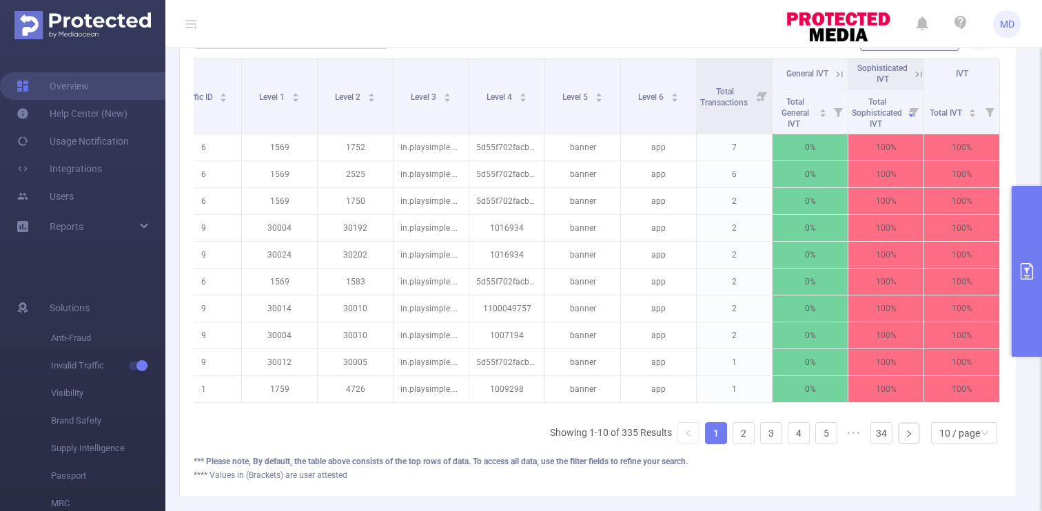
click at [311, 39] on header "MD" at bounding box center [521, 24] width 1042 height 48
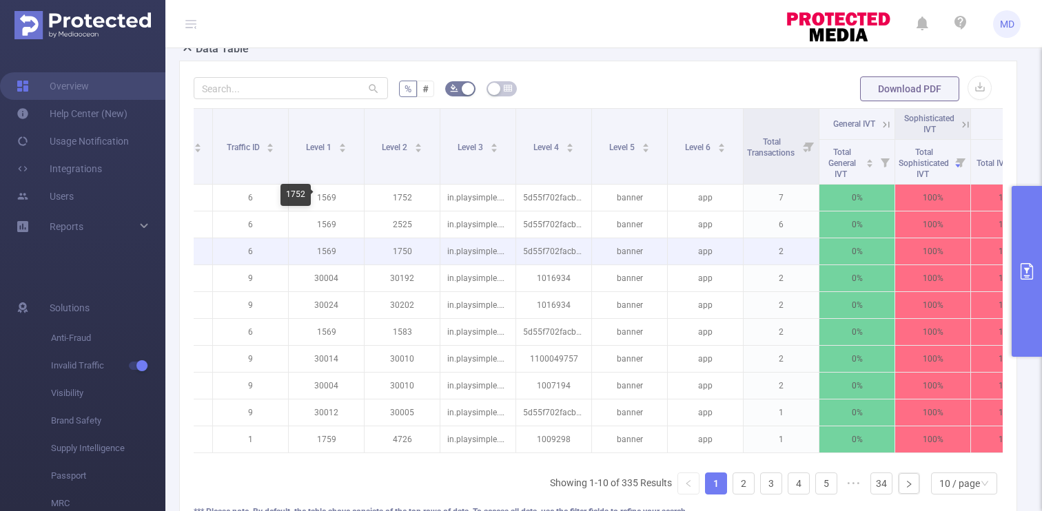
scroll to position [0, 0]
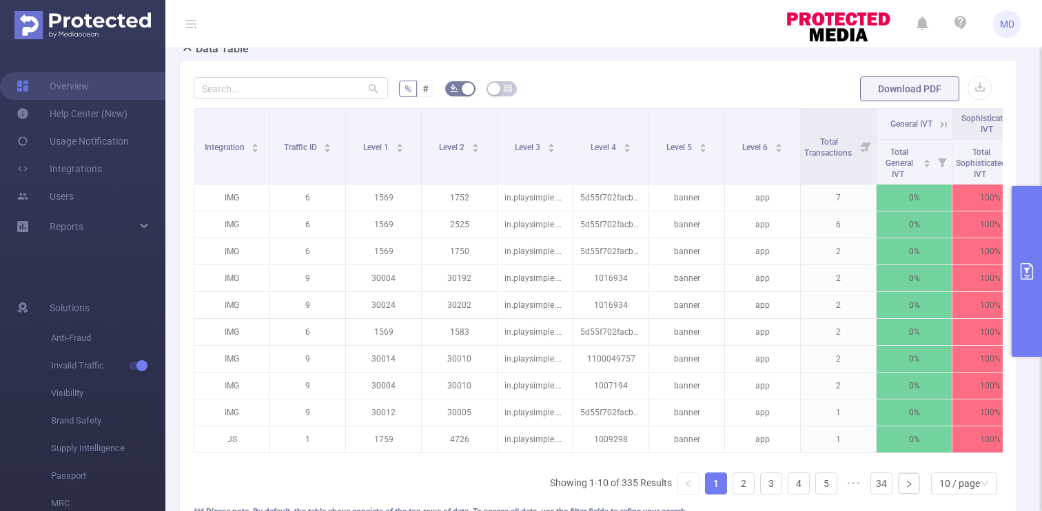
click at [417, 72] on div "% # Download PDF Integration Traffic ID Level 1 Level 2 Level 3 Level 4 Level 5…" at bounding box center [598, 304] width 838 height 487
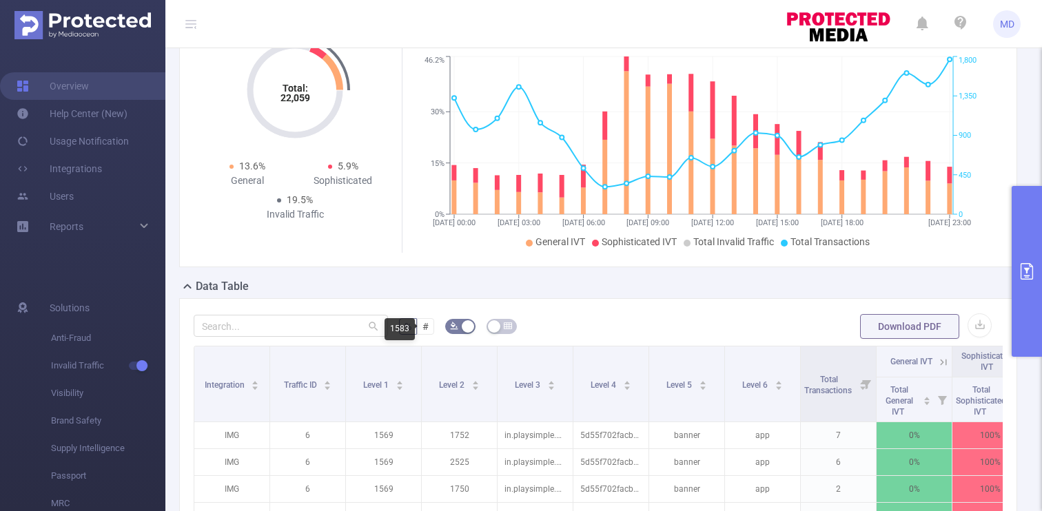
scroll to position [85, 0]
